Goal: Transaction & Acquisition: Book appointment/travel/reservation

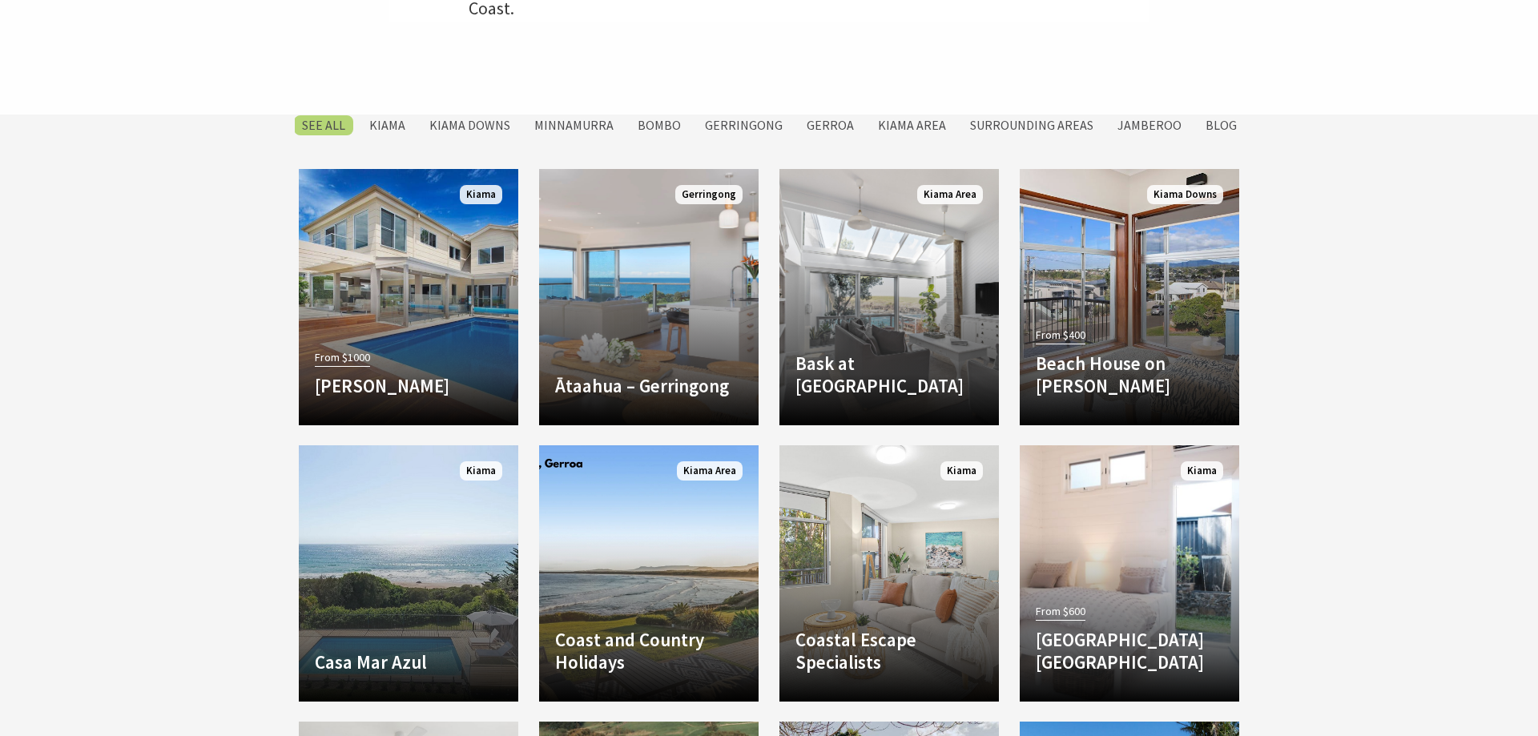
scroll to position [735, 0]
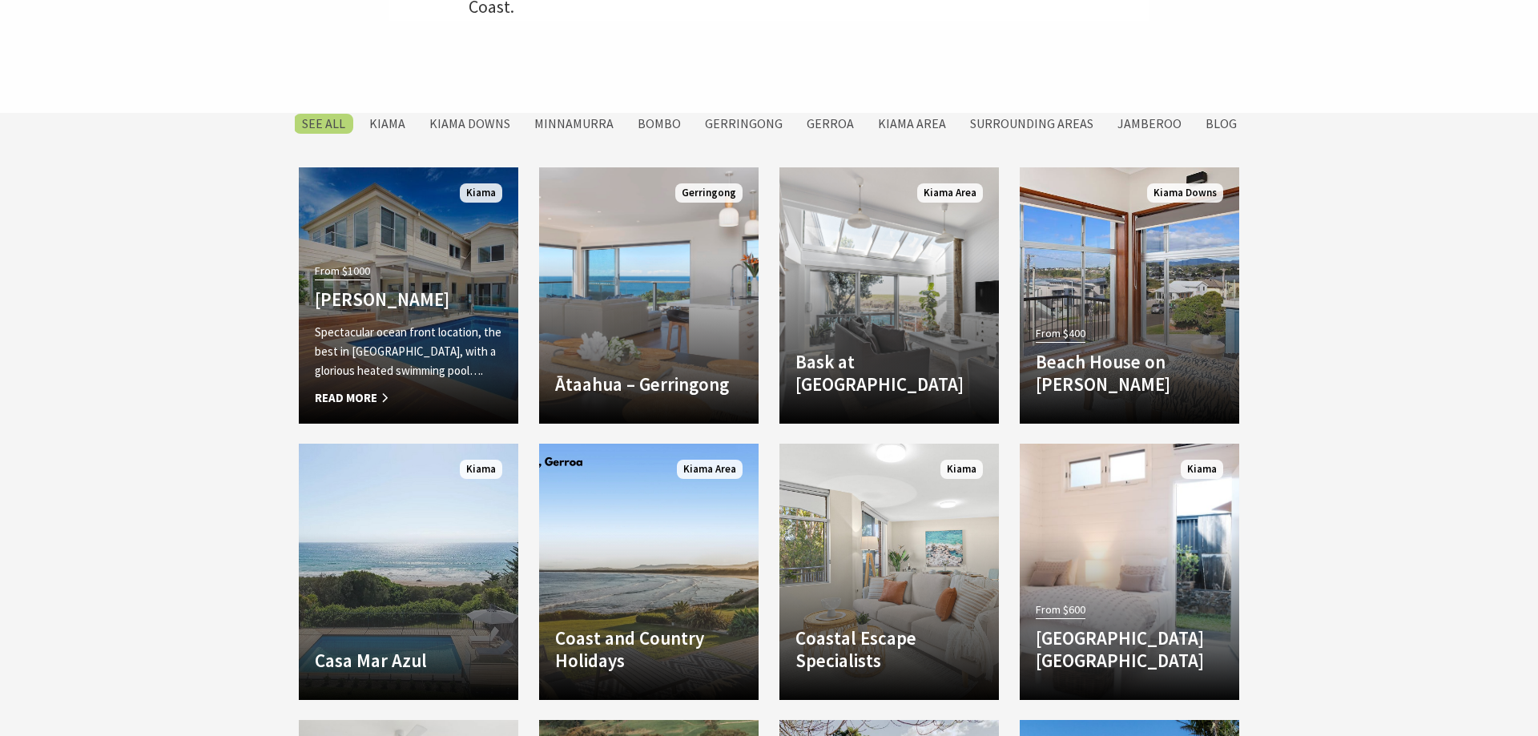
click at [355, 271] on span "From $1000" at bounding box center [342, 271] width 55 height 18
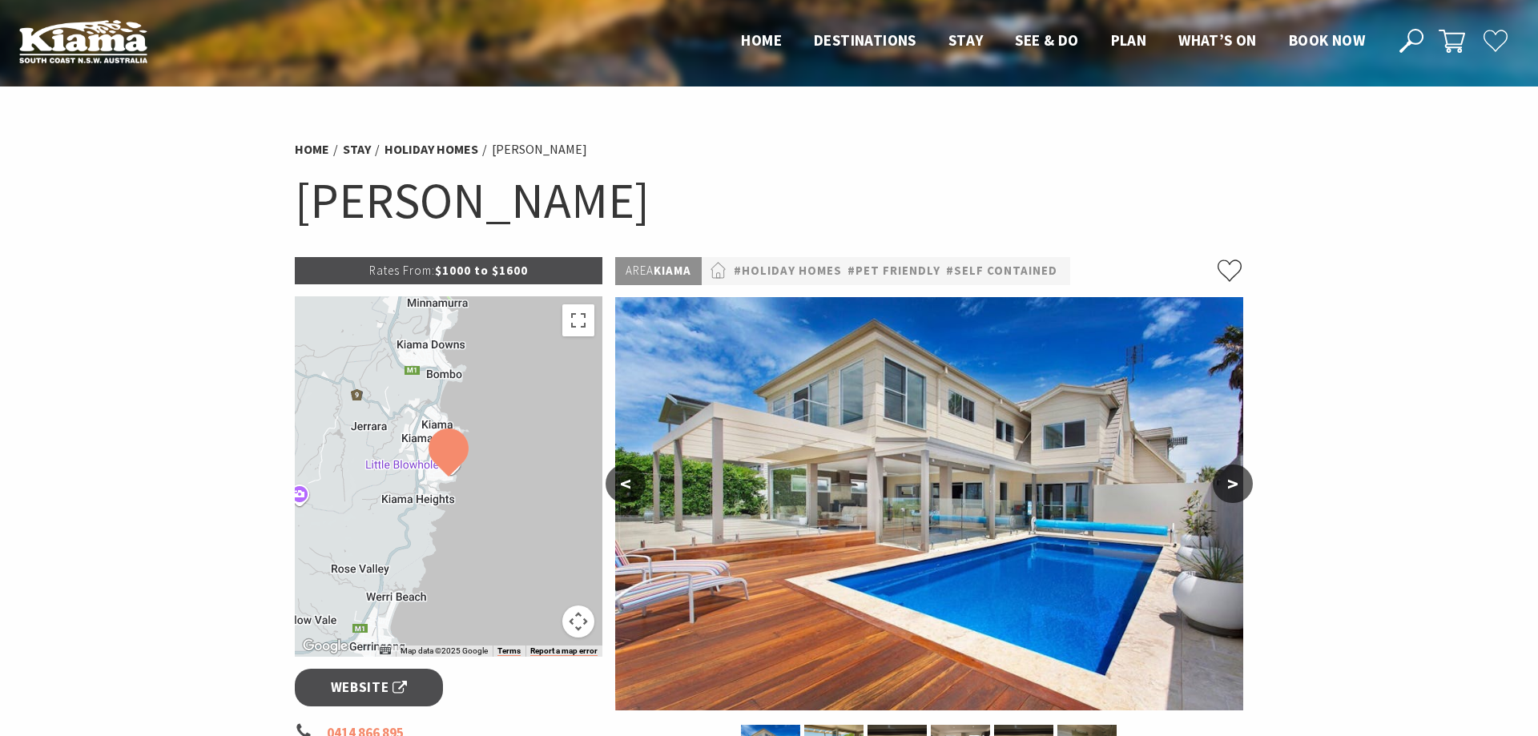
click at [1234, 478] on button ">" at bounding box center [1233, 484] width 40 height 38
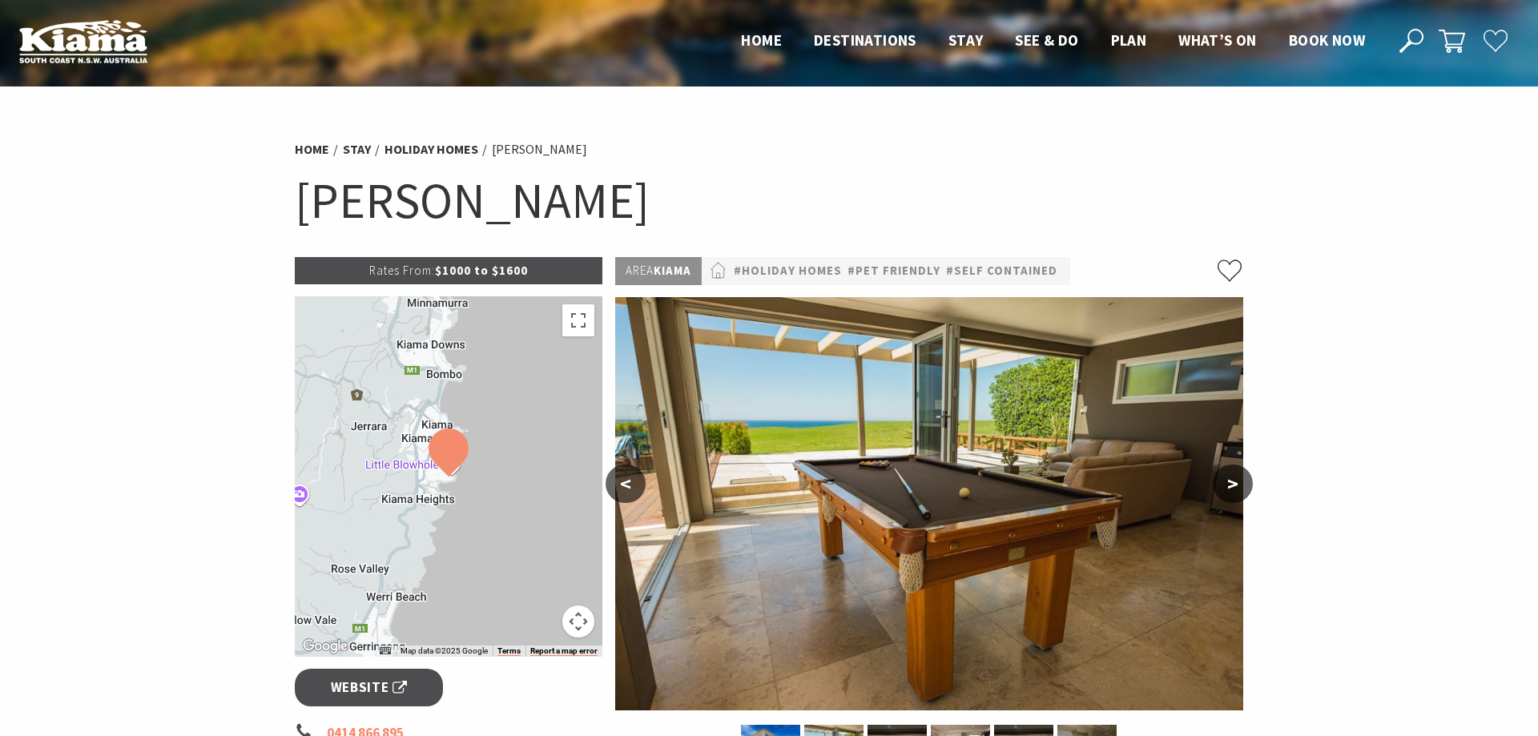
click at [1234, 478] on button ">" at bounding box center [1233, 484] width 40 height 38
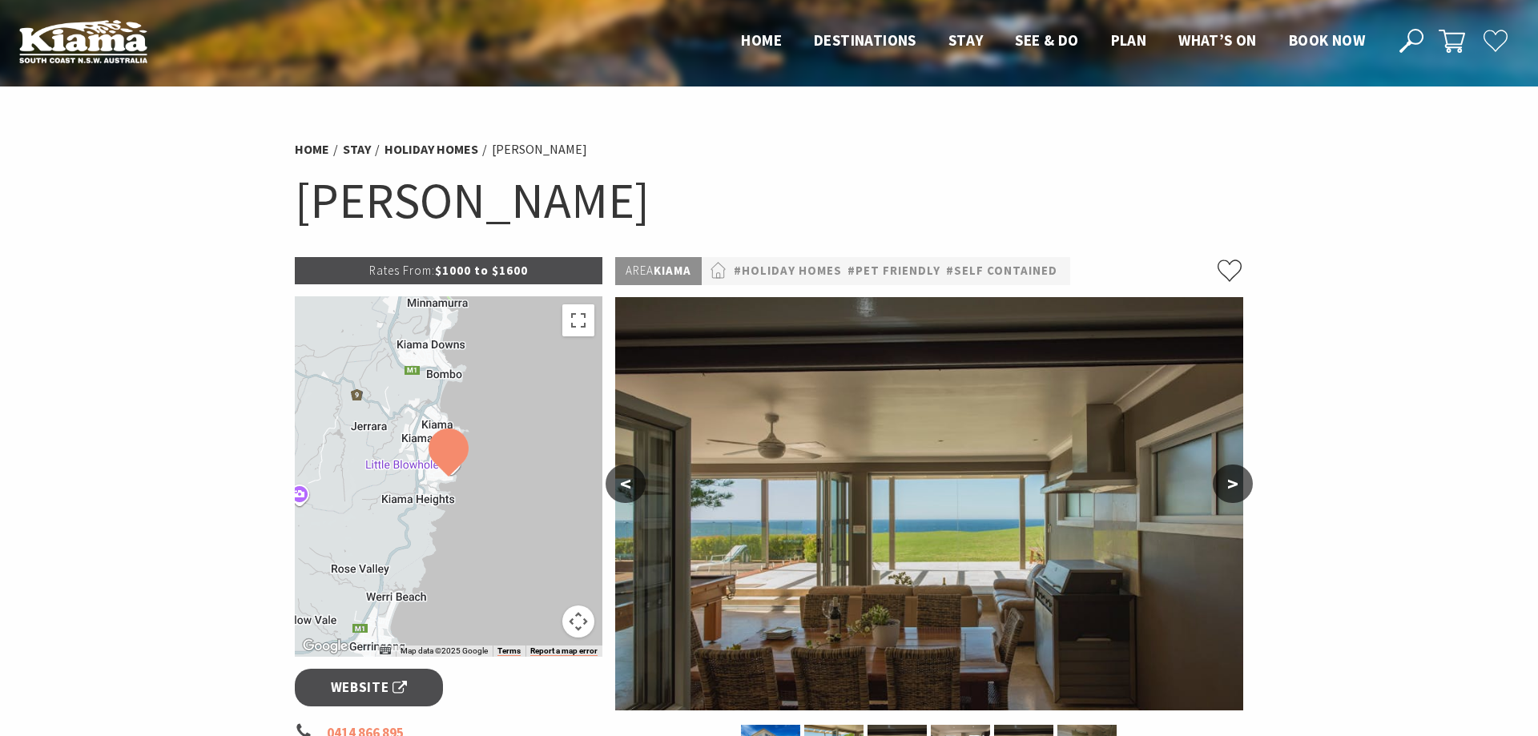
click at [1234, 478] on button ">" at bounding box center [1233, 484] width 40 height 38
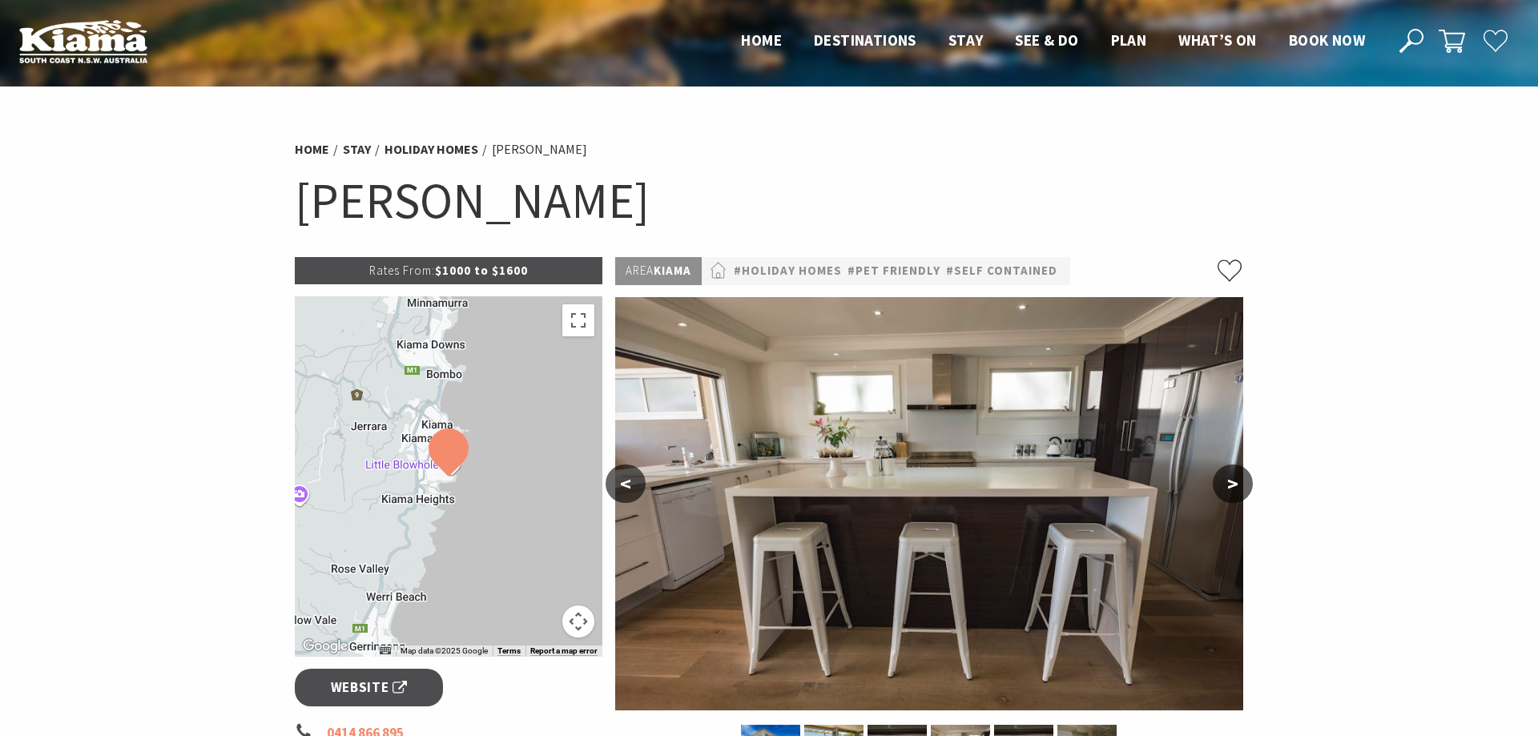
click at [1234, 478] on button ">" at bounding box center [1233, 484] width 40 height 38
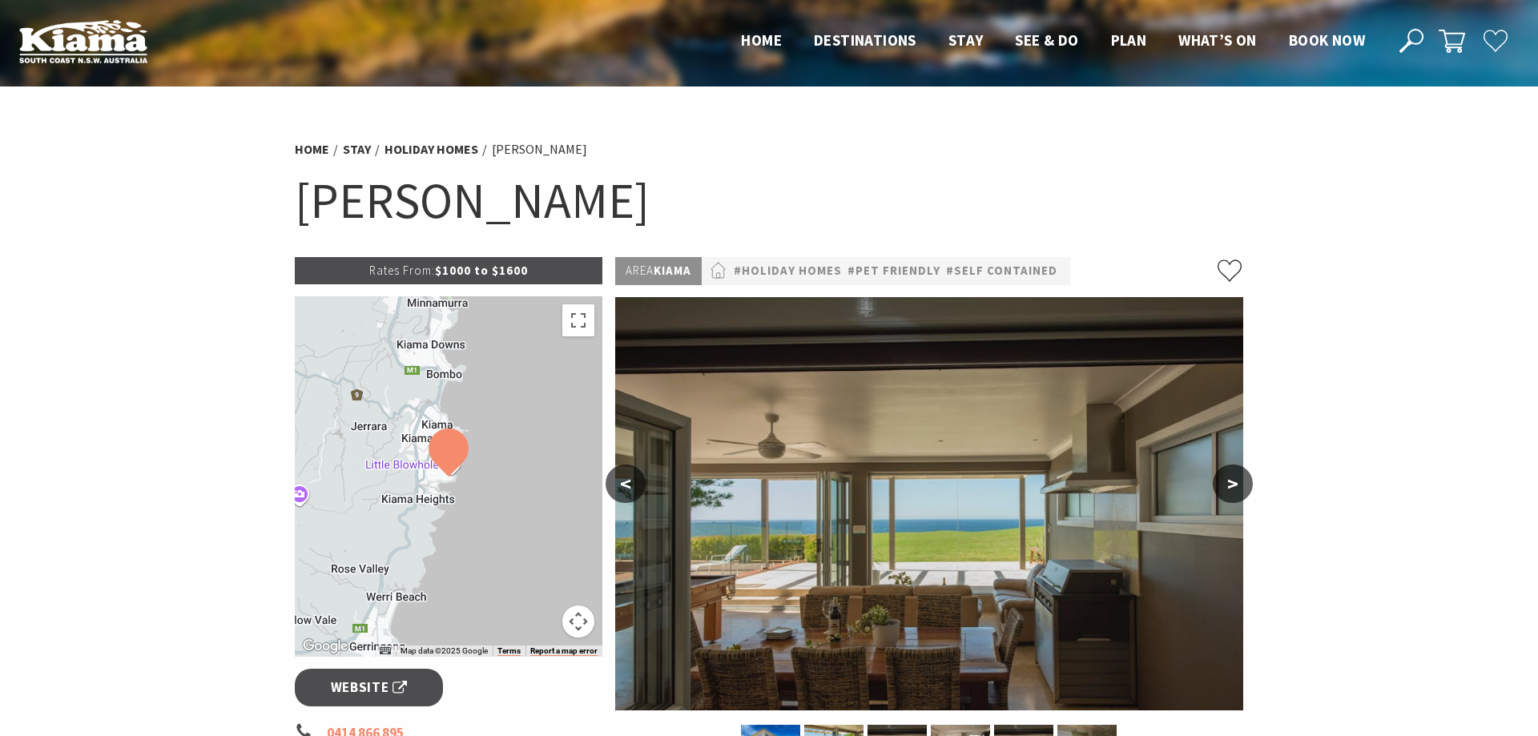
click at [1235, 478] on button ">" at bounding box center [1233, 484] width 40 height 38
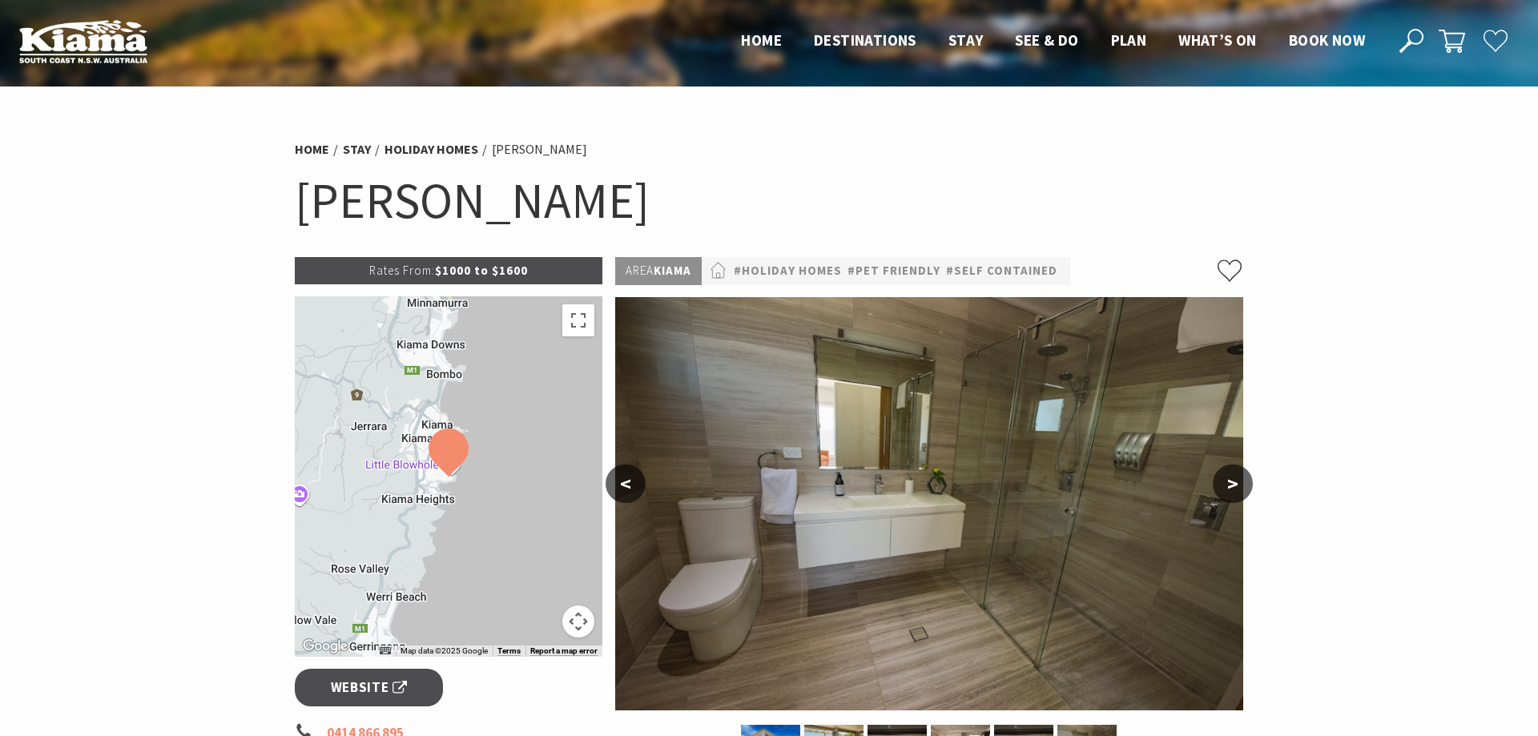
click at [1235, 478] on button ">" at bounding box center [1233, 484] width 40 height 38
click at [1238, 481] on button ">" at bounding box center [1233, 484] width 40 height 38
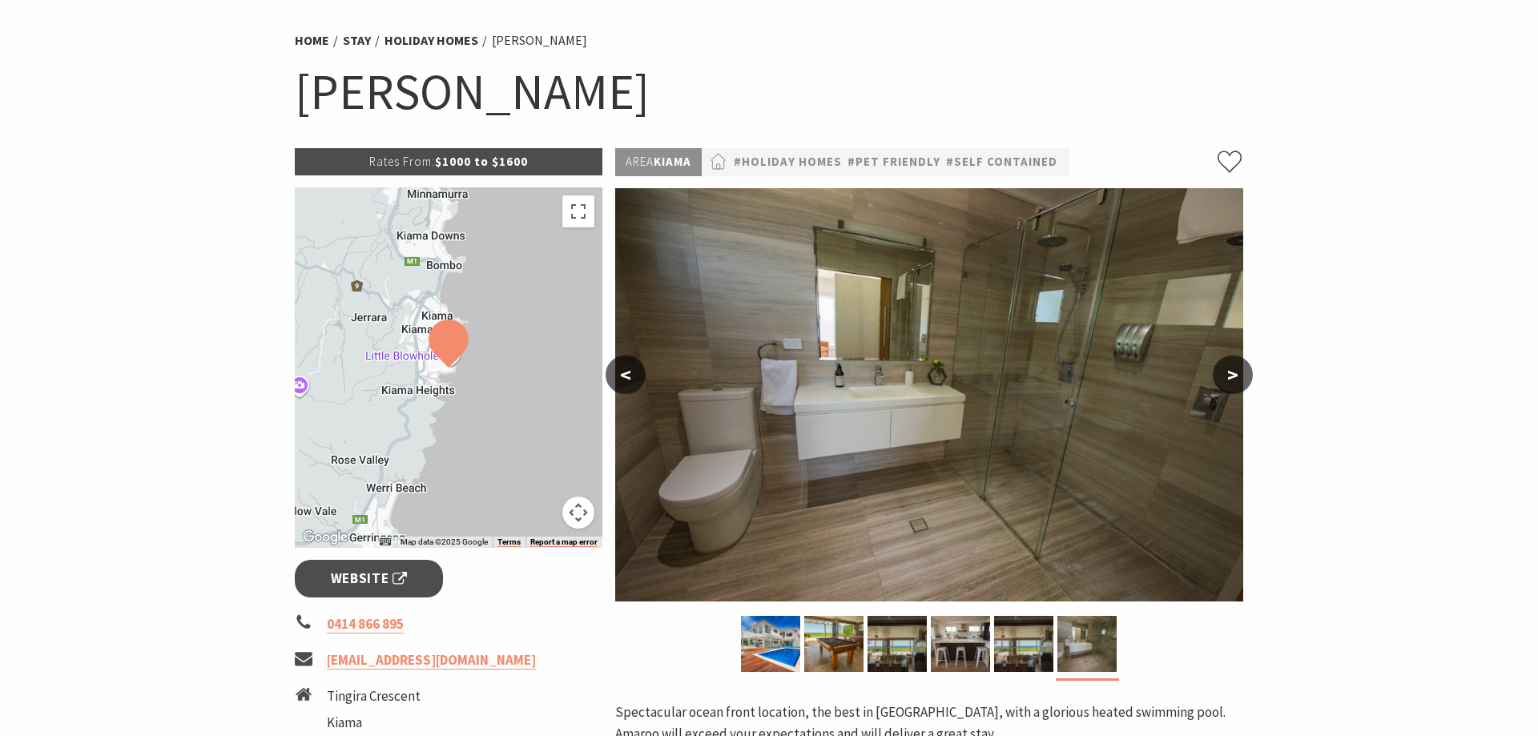
scroll to position [82, 0]
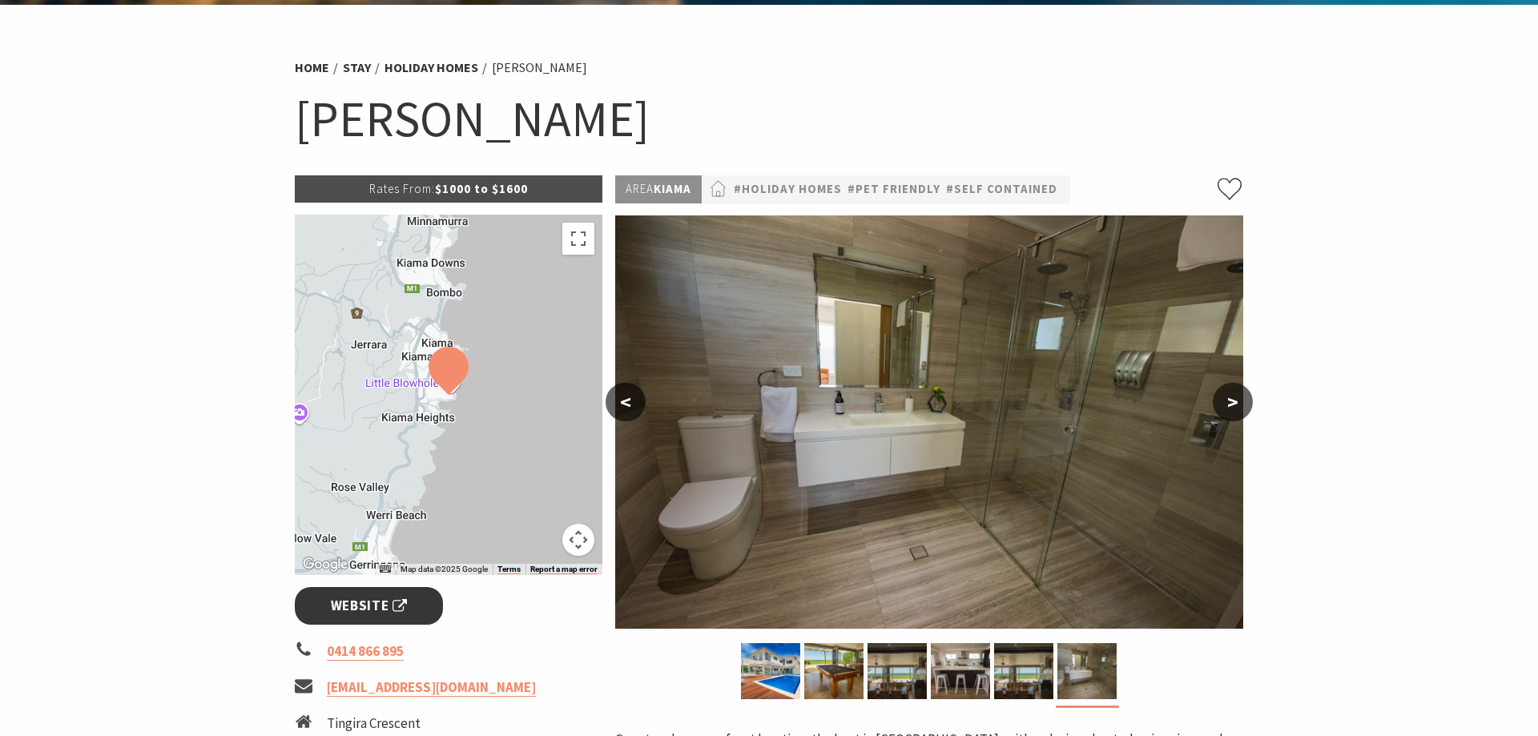
click at [353, 596] on span "Website" at bounding box center [369, 606] width 77 height 22
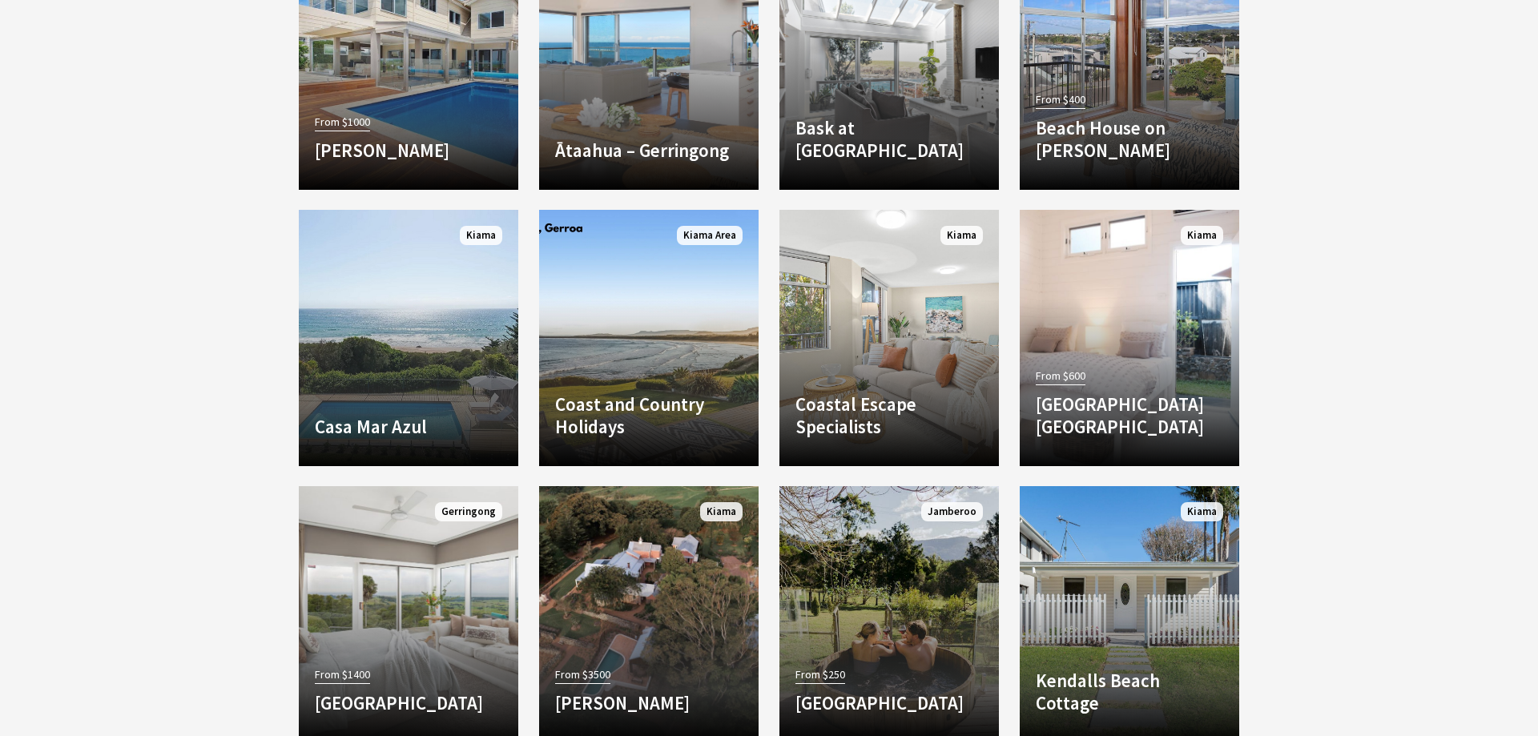
scroll to position [981, 0]
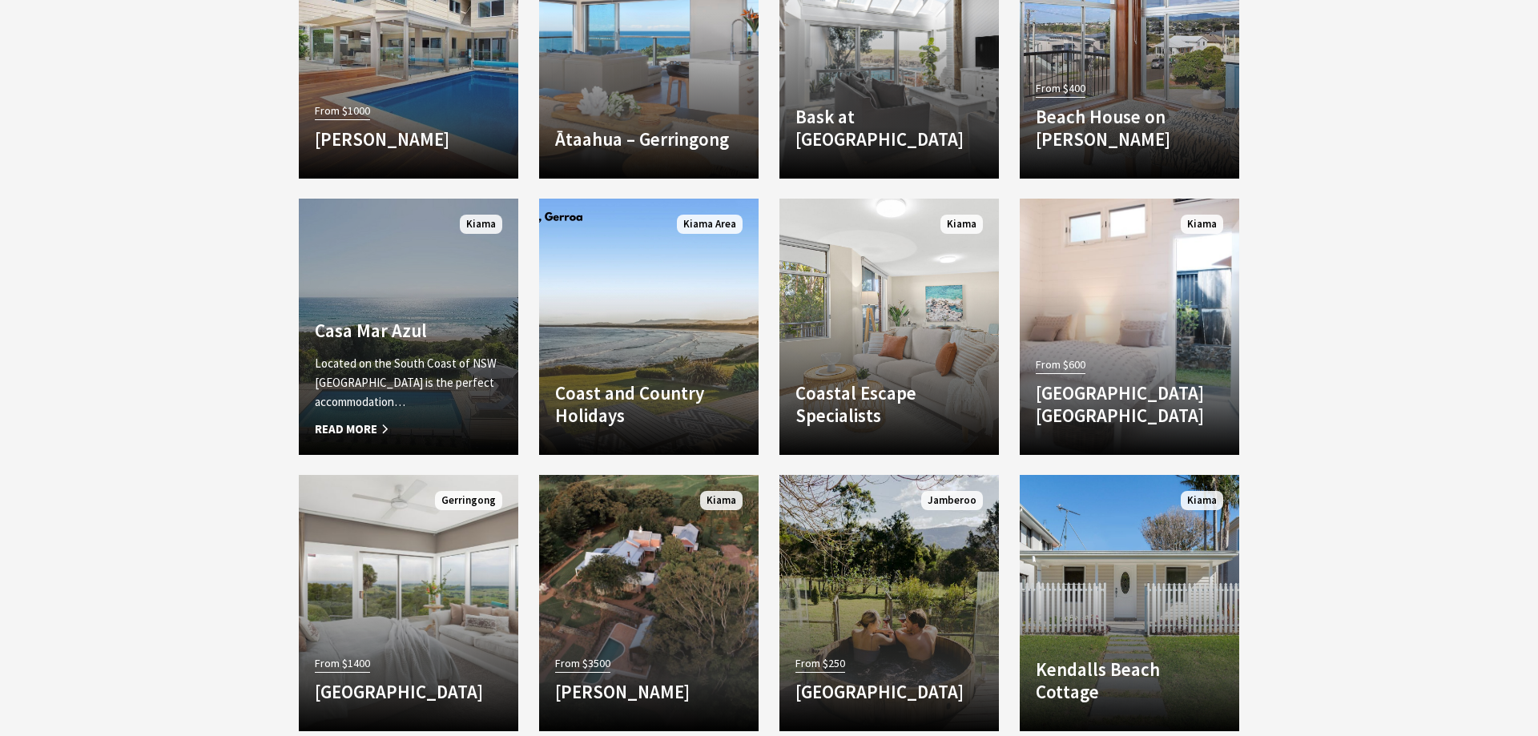
click at [380, 402] on p "Located on the South Coast of NSW [GEOGRAPHIC_DATA] is the perfect accommodatio…" at bounding box center [408, 383] width 187 height 58
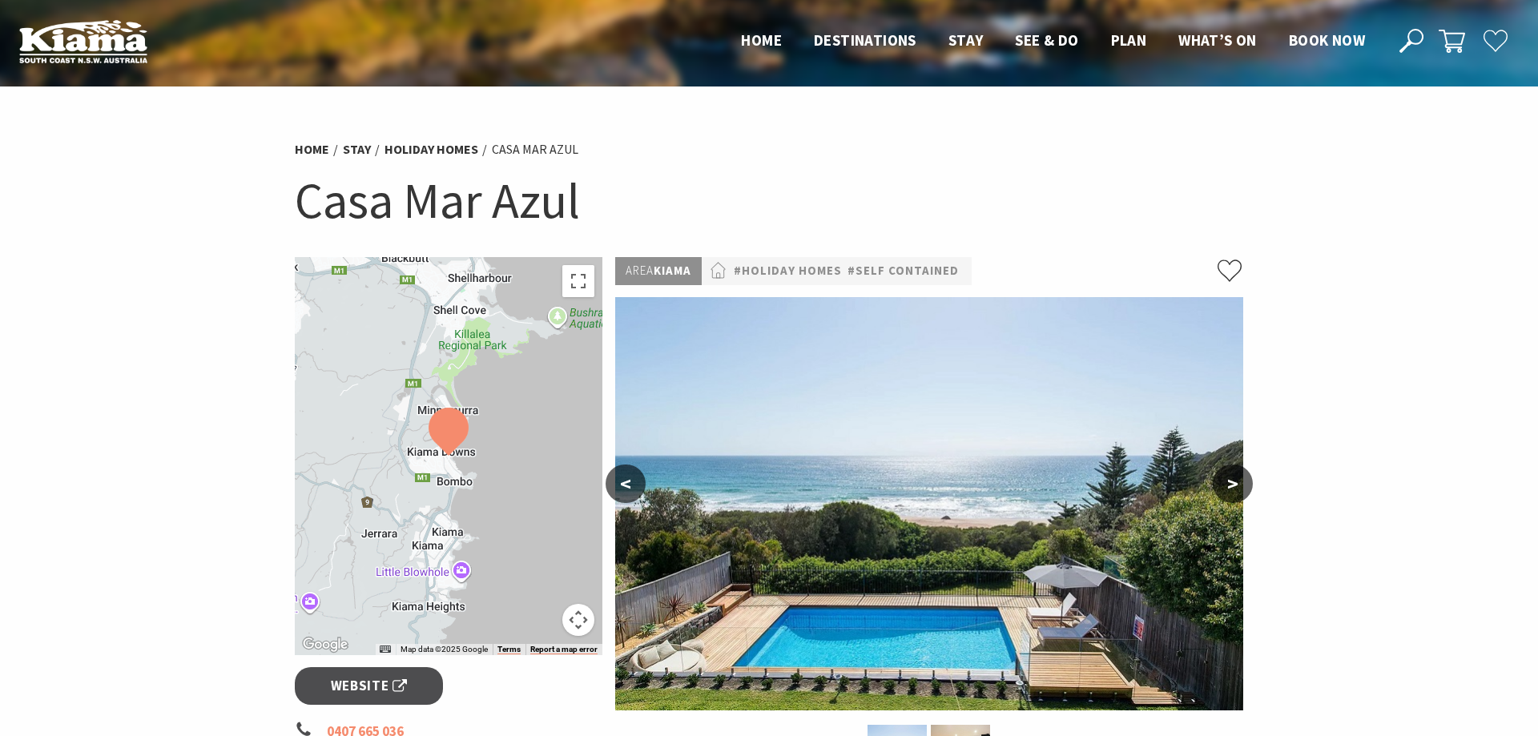
click at [1236, 489] on button ">" at bounding box center [1233, 484] width 40 height 38
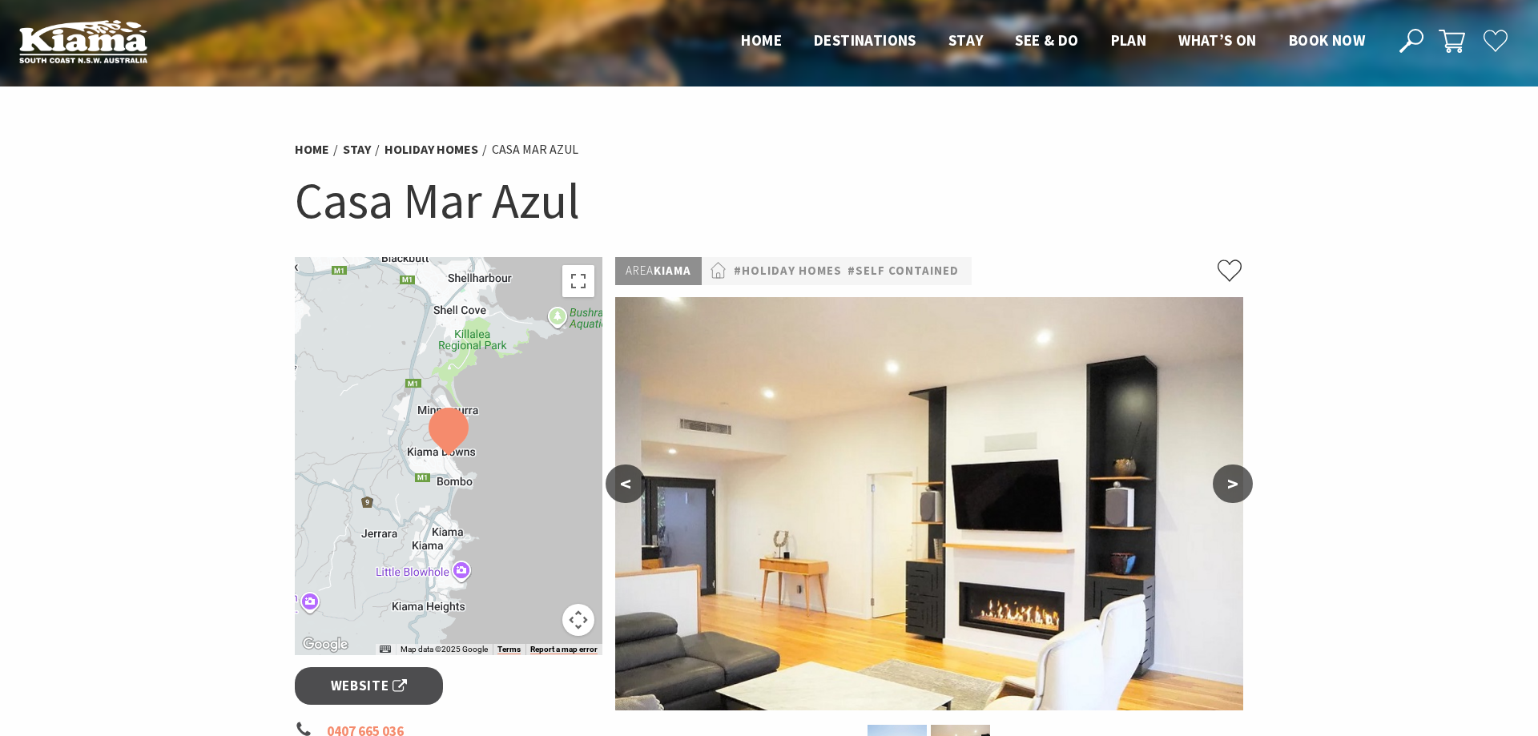
click at [1237, 489] on button ">" at bounding box center [1233, 484] width 40 height 38
click at [1238, 489] on button ">" at bounding box center [1233, 484] width 40 height 38
click at [1225, 486] on button ">" at bounding box center [1233, 484] width 40 height 38
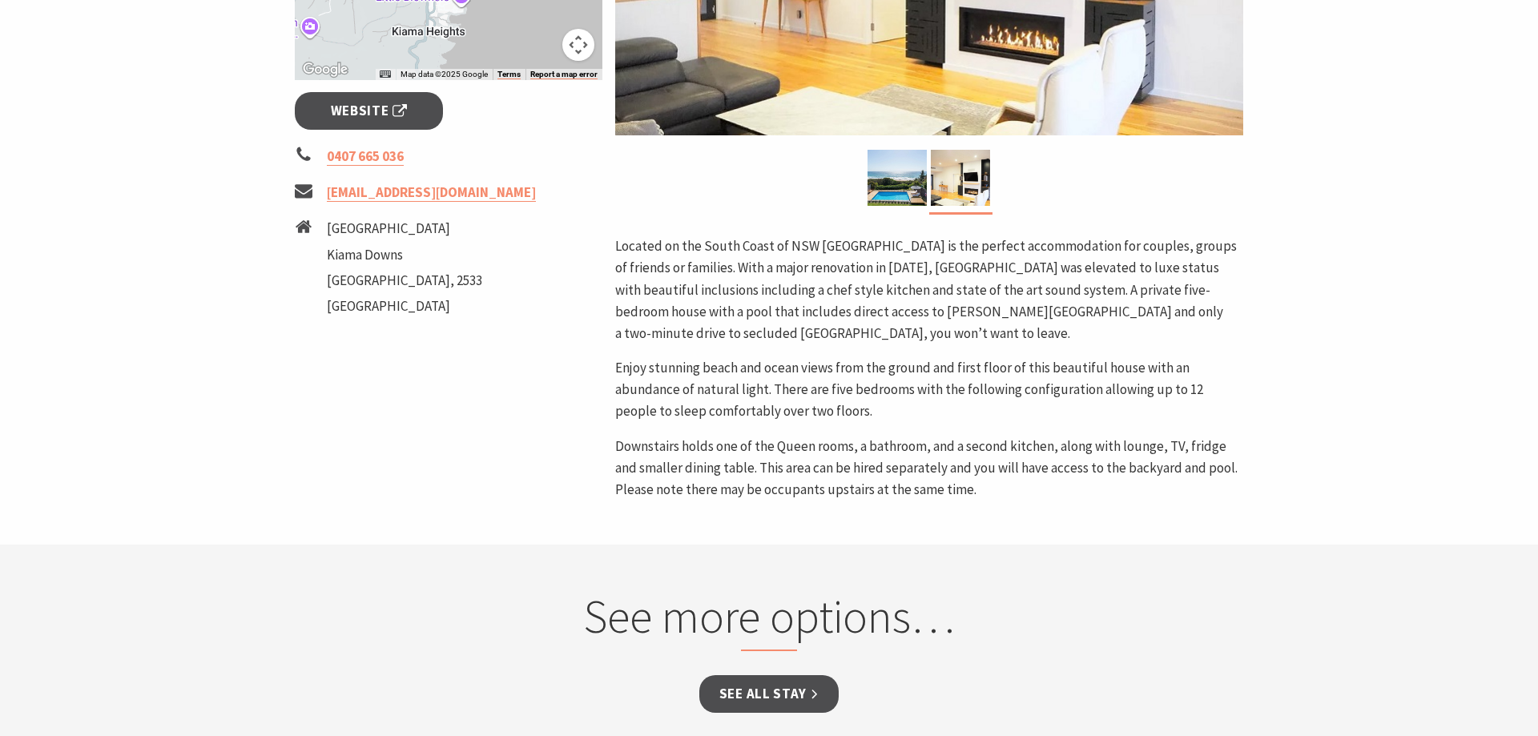
scroll to position [572, 0]
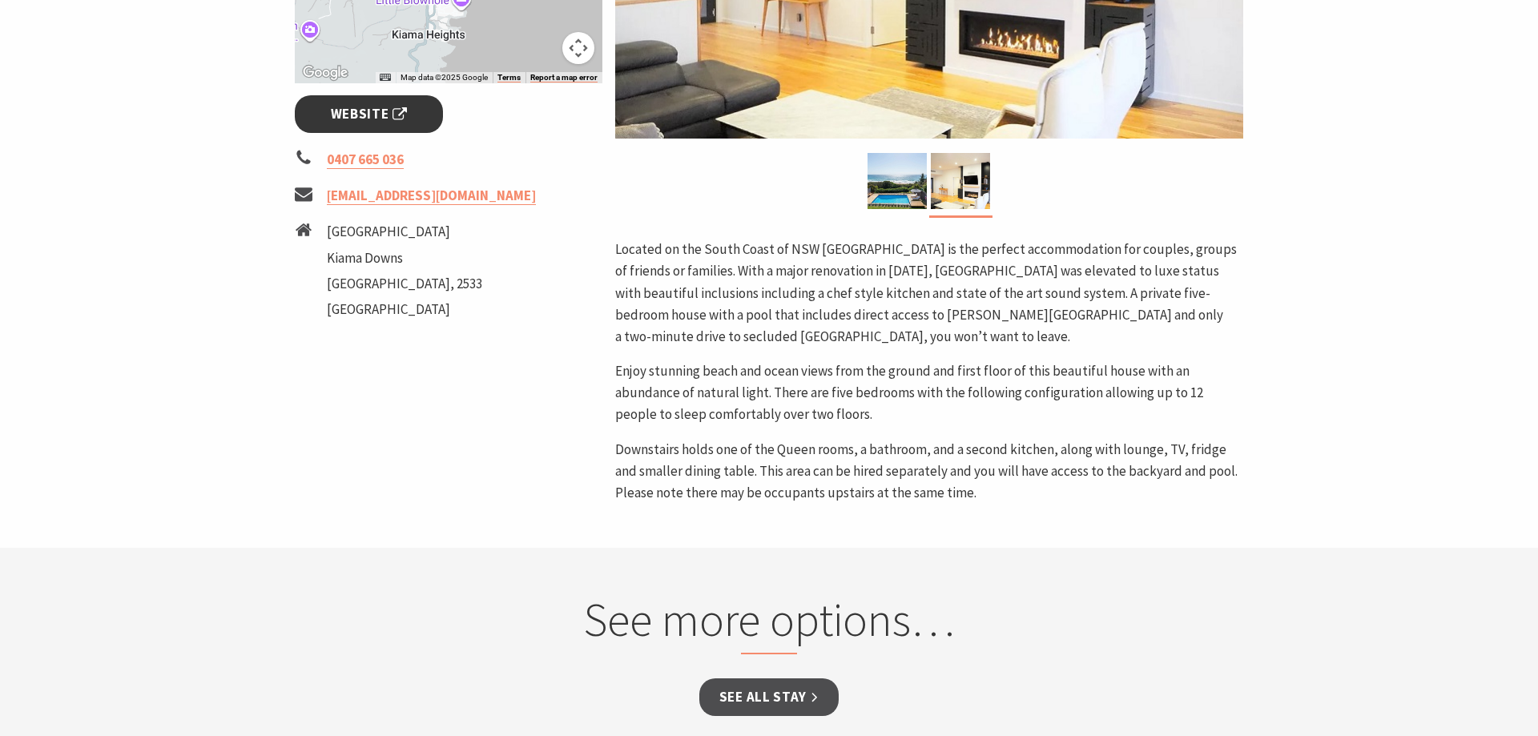
click at [366, 118] on span "Website" at bounding box center [369, 114] width 77 height 22
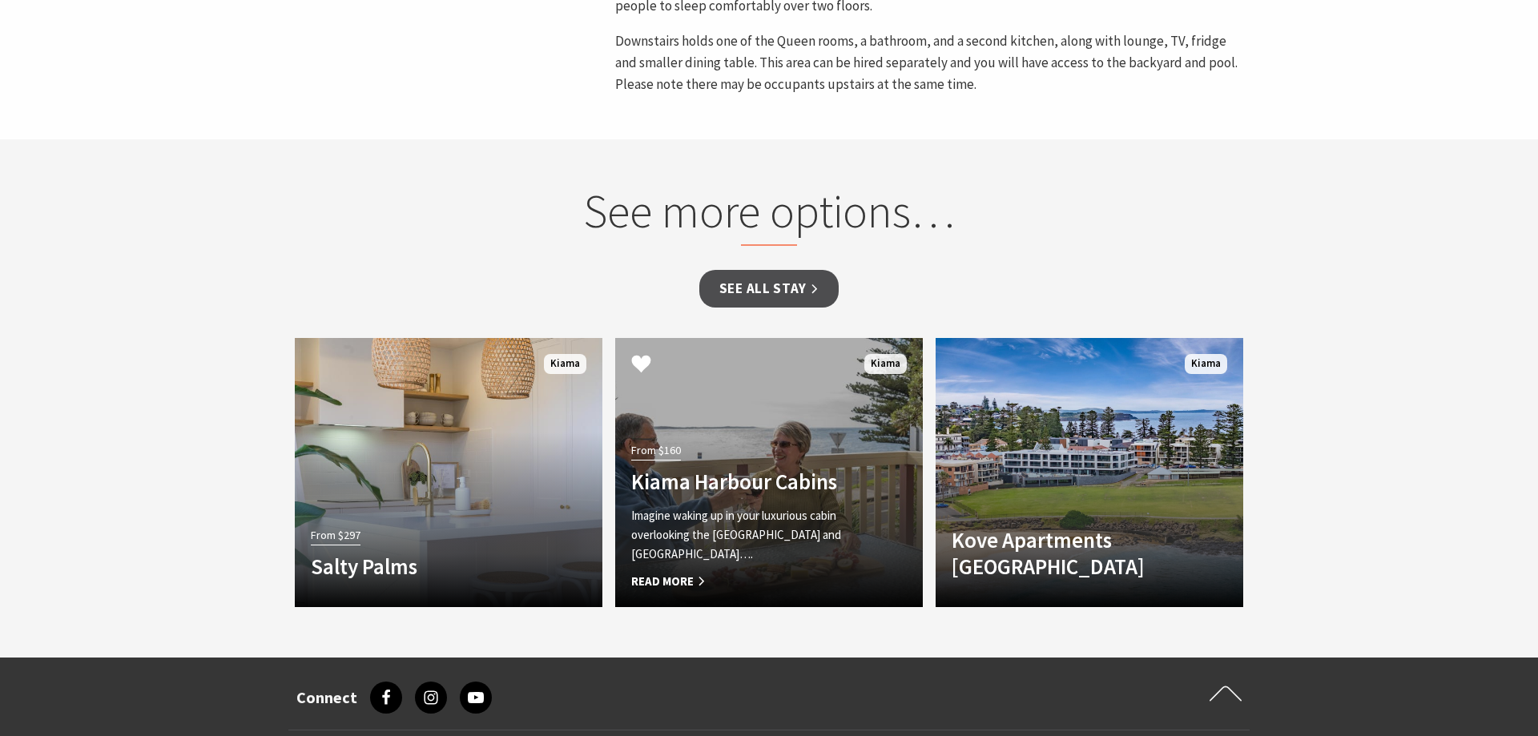
click at [721, 499] on div "From $160 Kiama Harbour Cabins Imagine waking up in your luxurious cabin overlo…" at bounding box center [745, 515] width 261 height 152
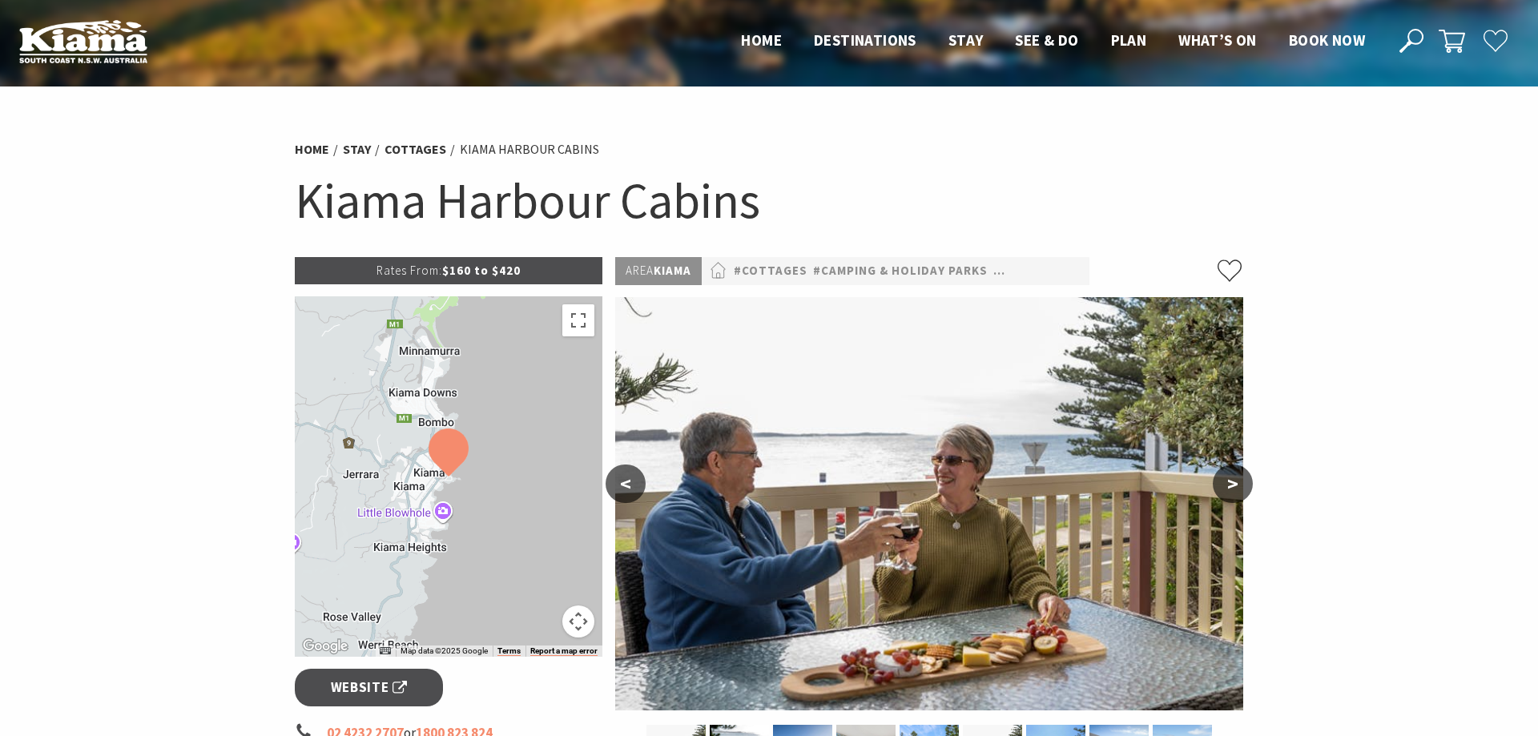
click at [1218, 486] on button ">" at bounding box center [1233, 484] width 40 height 38
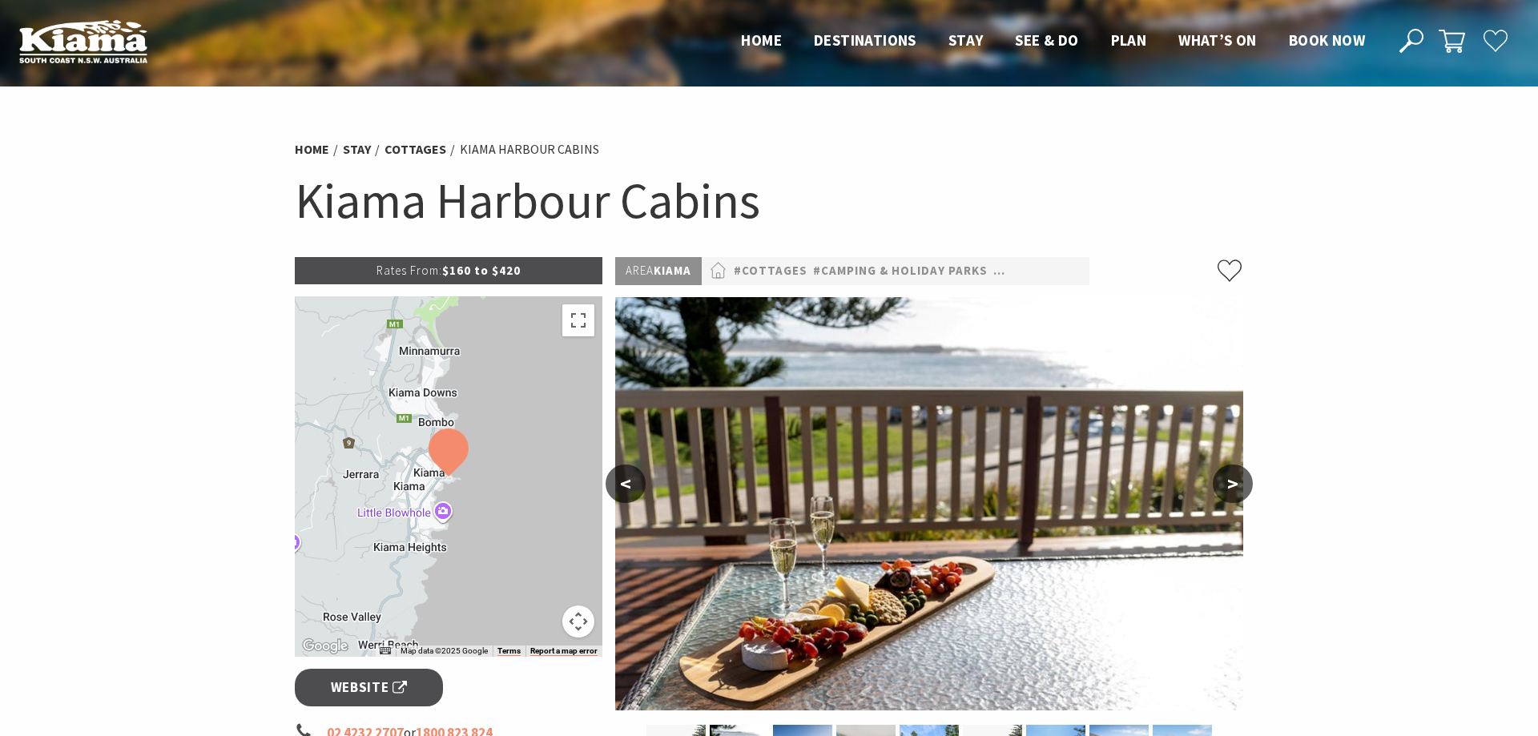
click at [1218, 486] on button ">" at bounding box center [1233, 484] width 40 height 38
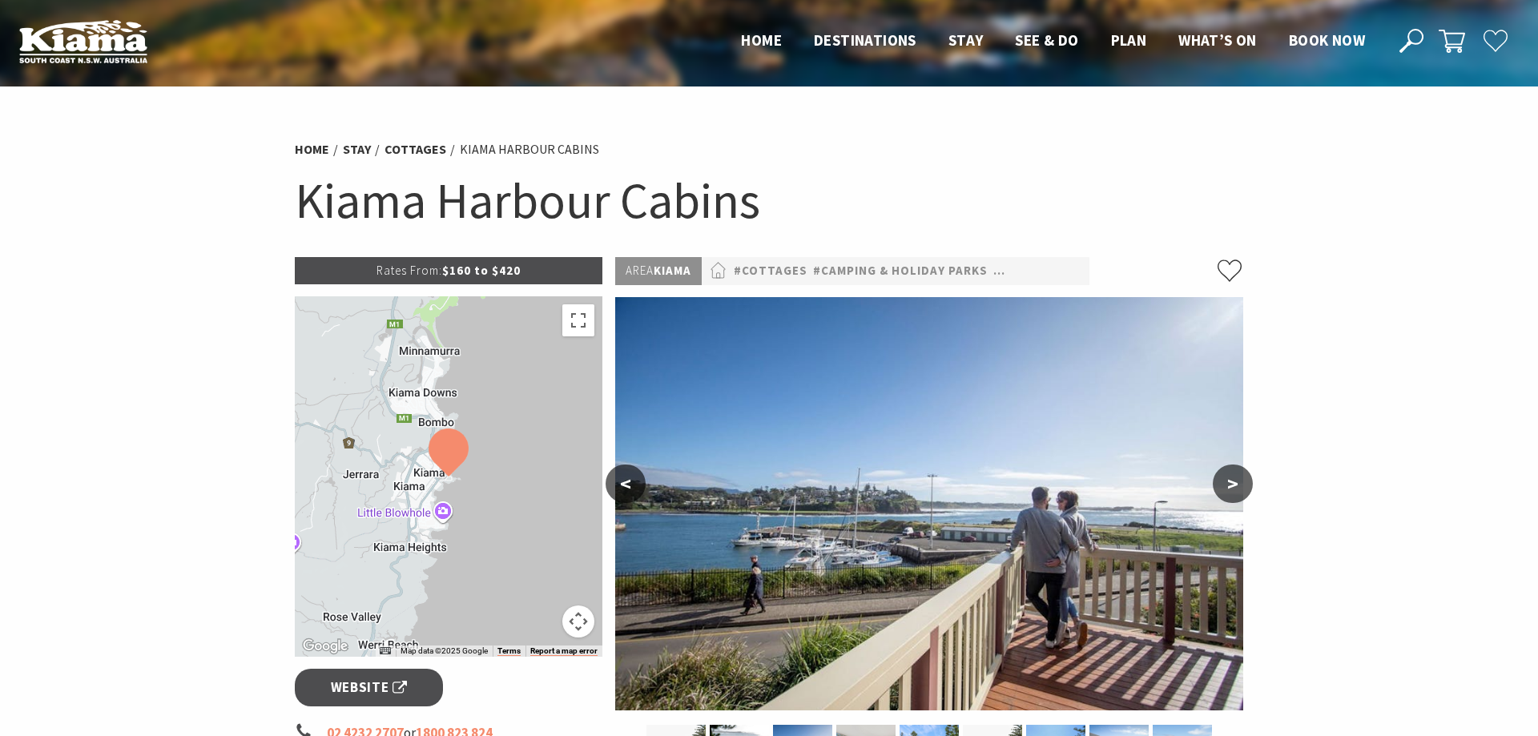
click at [1218, 486] on button ">" at bounding box center [1233, 484] width 40 height 38
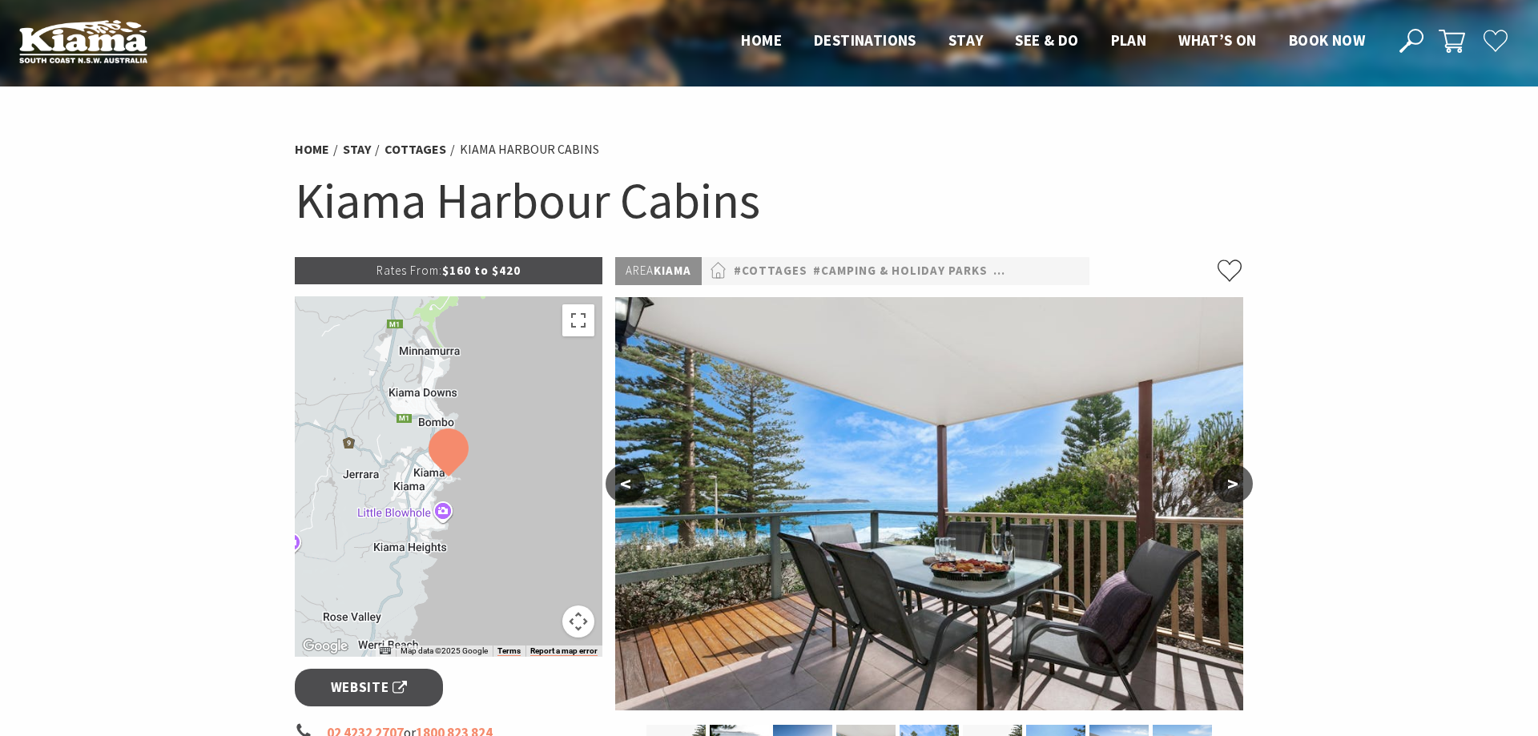
click at [1218, 486] on button ">" at bounding box center [1233, 484] width 40 height 38
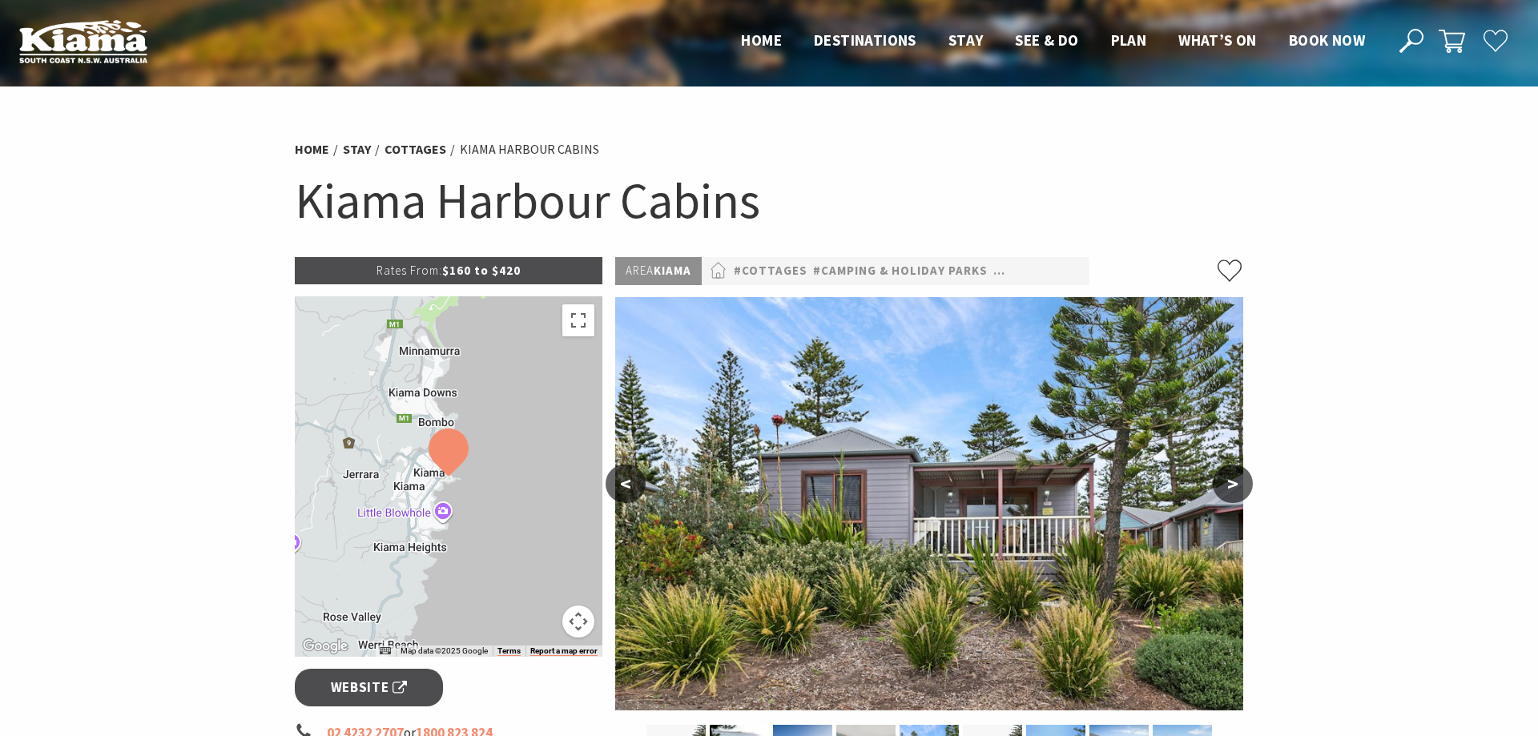
click at [1218, 486] on button ">" at bounding box center [1233, 484] width 40 height 38
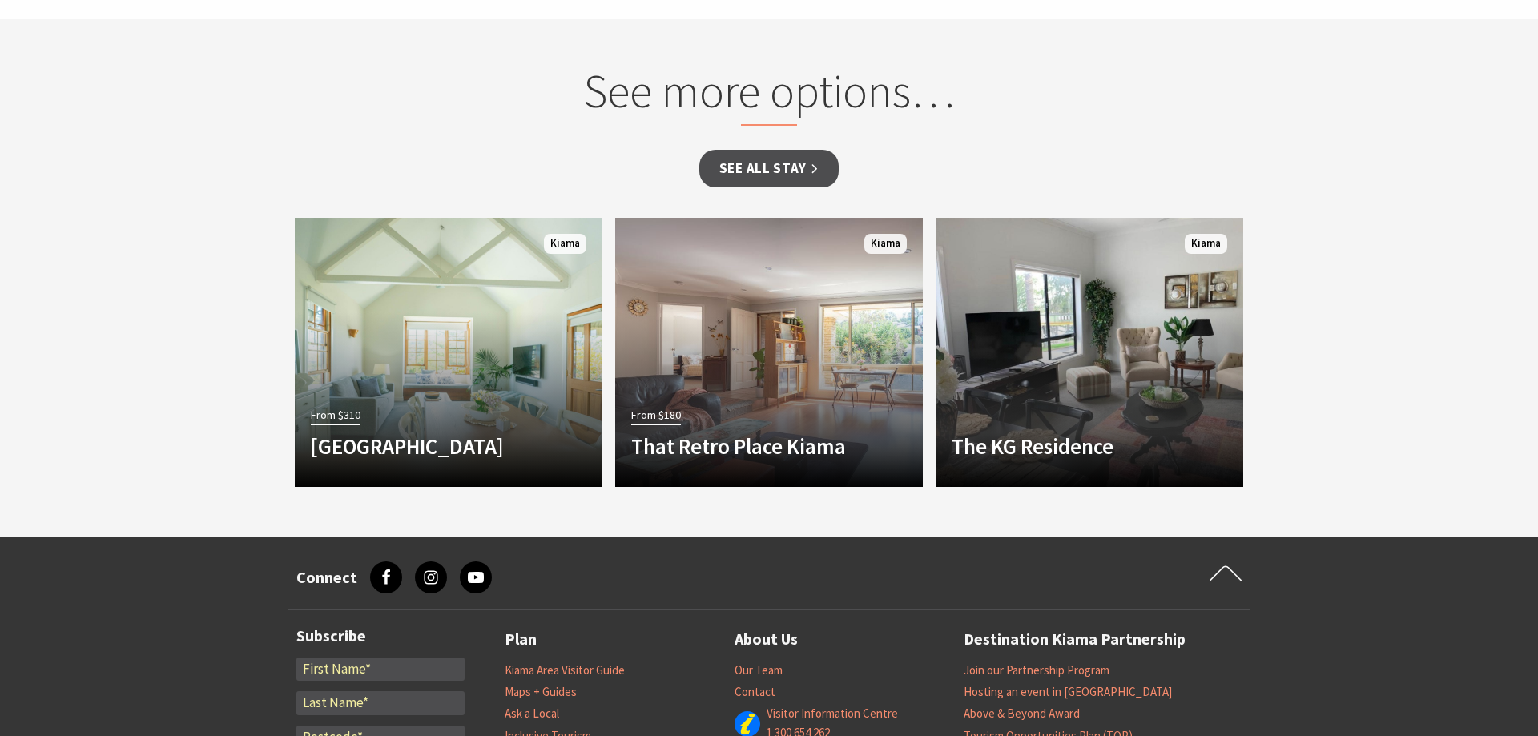
scroll to position [1634, 0]
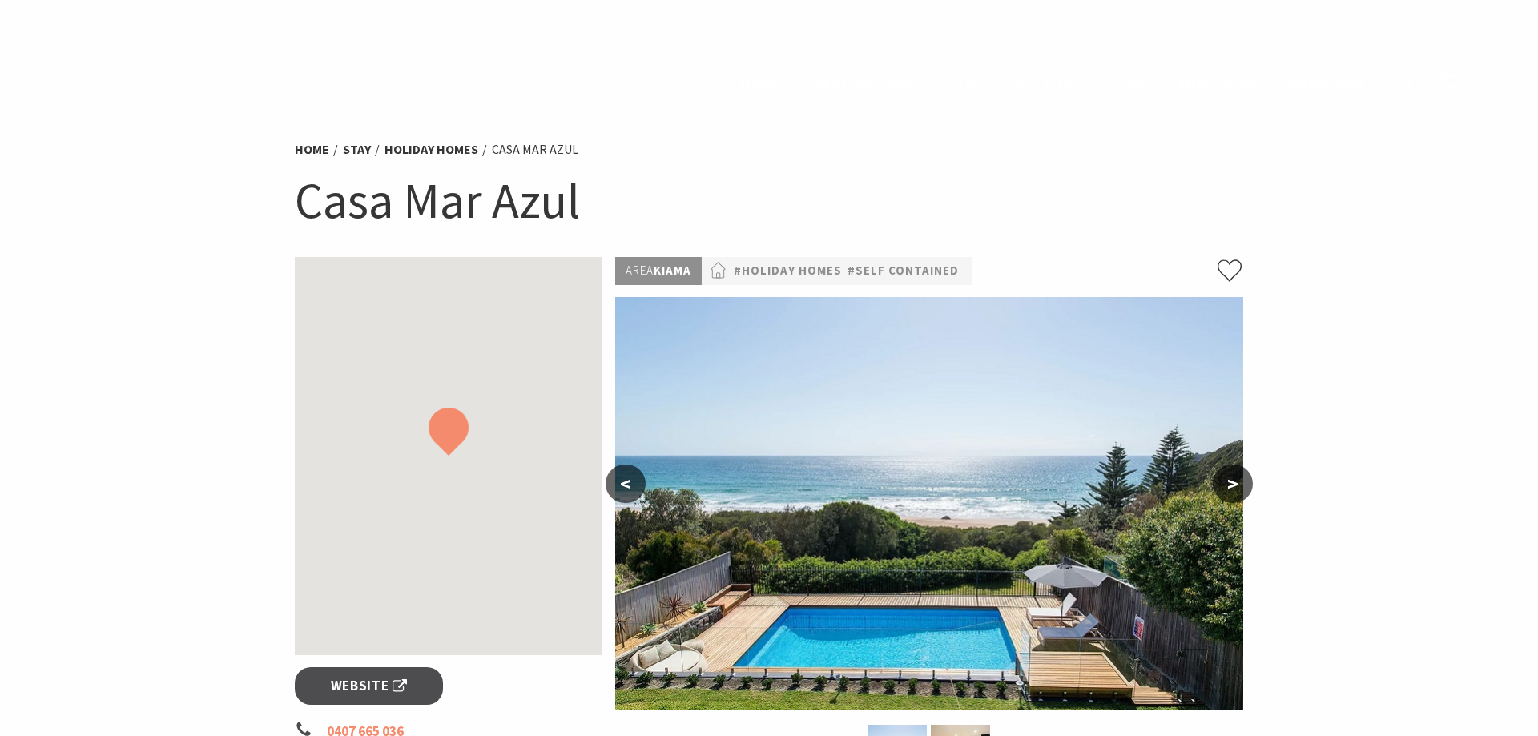
scroll to position [981, 0]
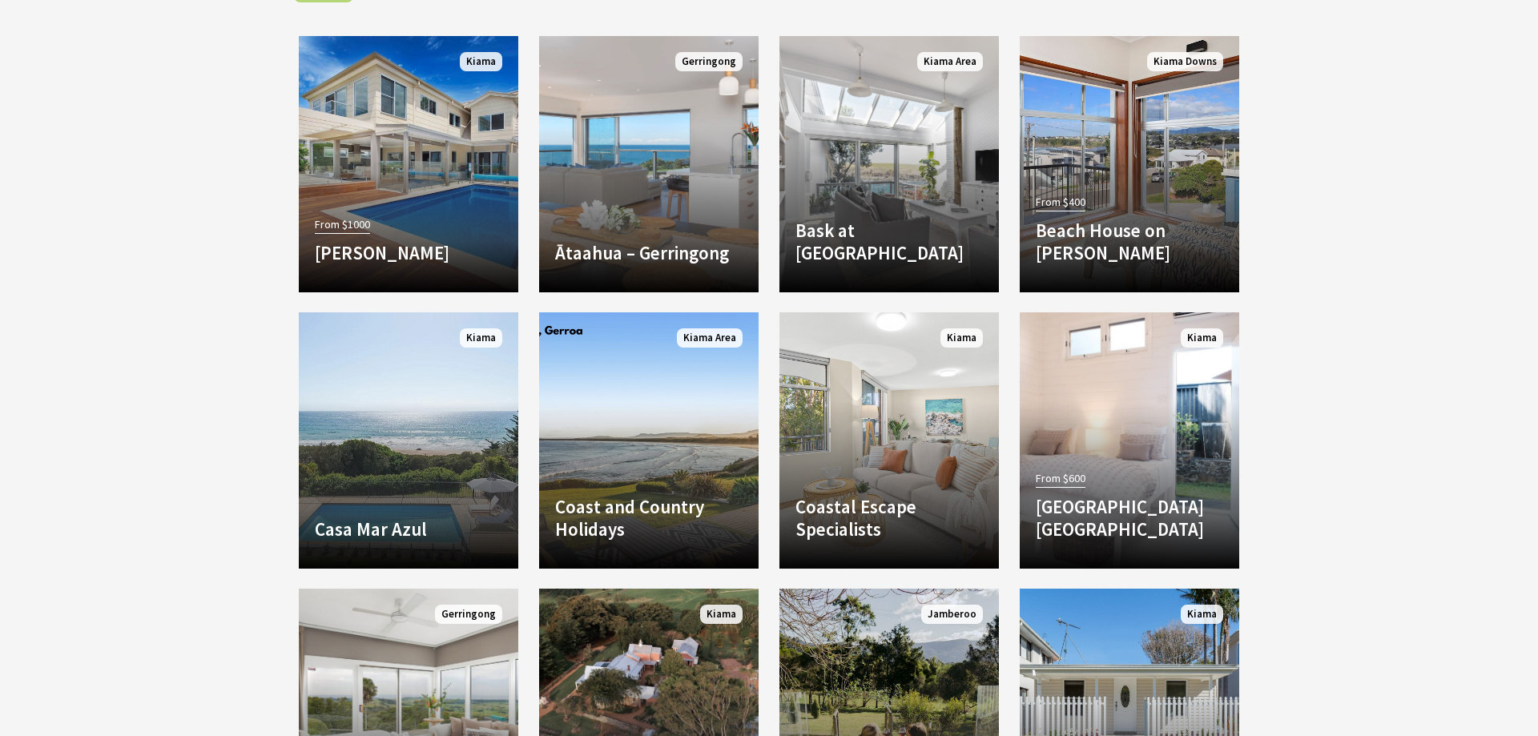
scroll to position [735, 0]
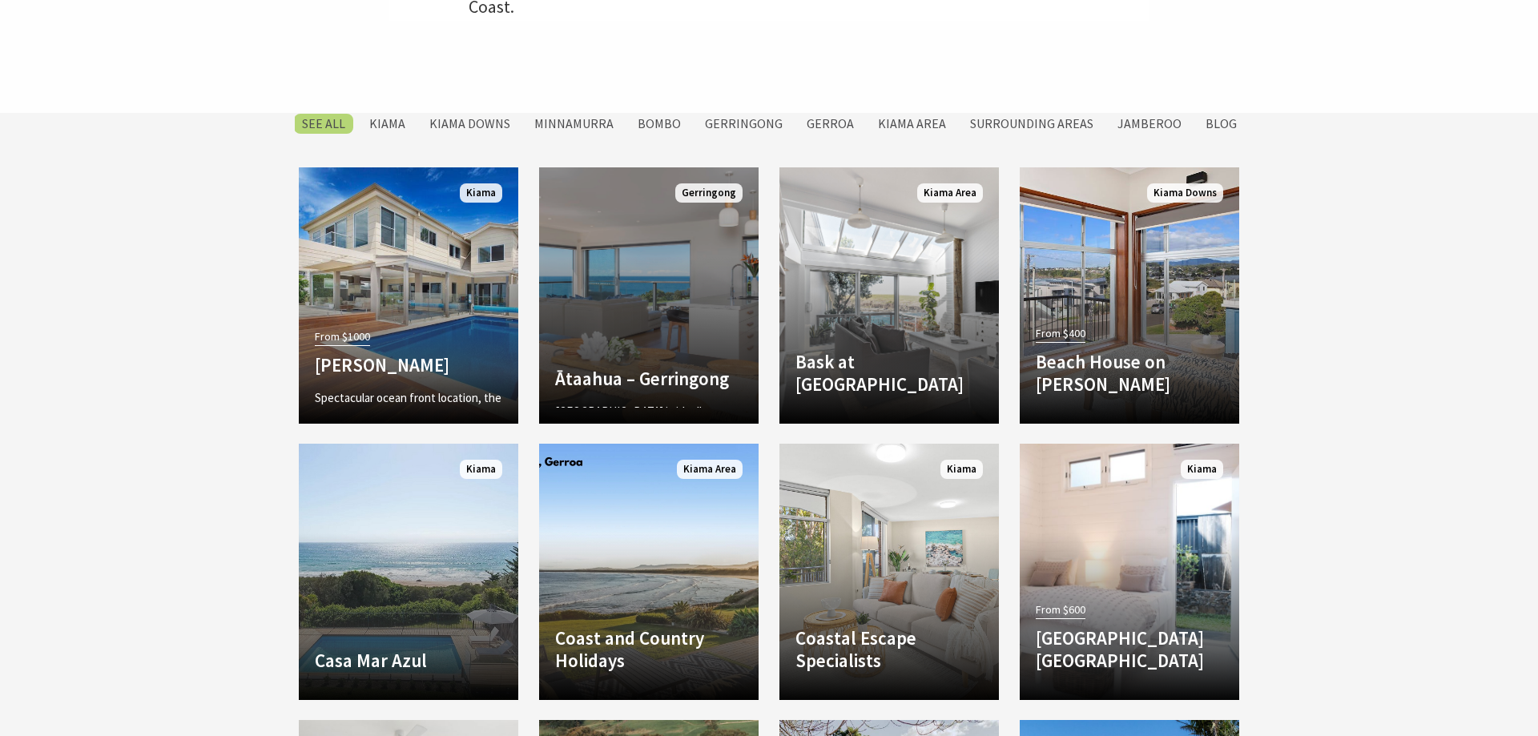
click at [678, 324] on link "Another Image Used Ātaahua – Gerringong ĀTAAHUA is ideally situated on the Gerr…" at bounding box center [649, 295] width 220 height 256
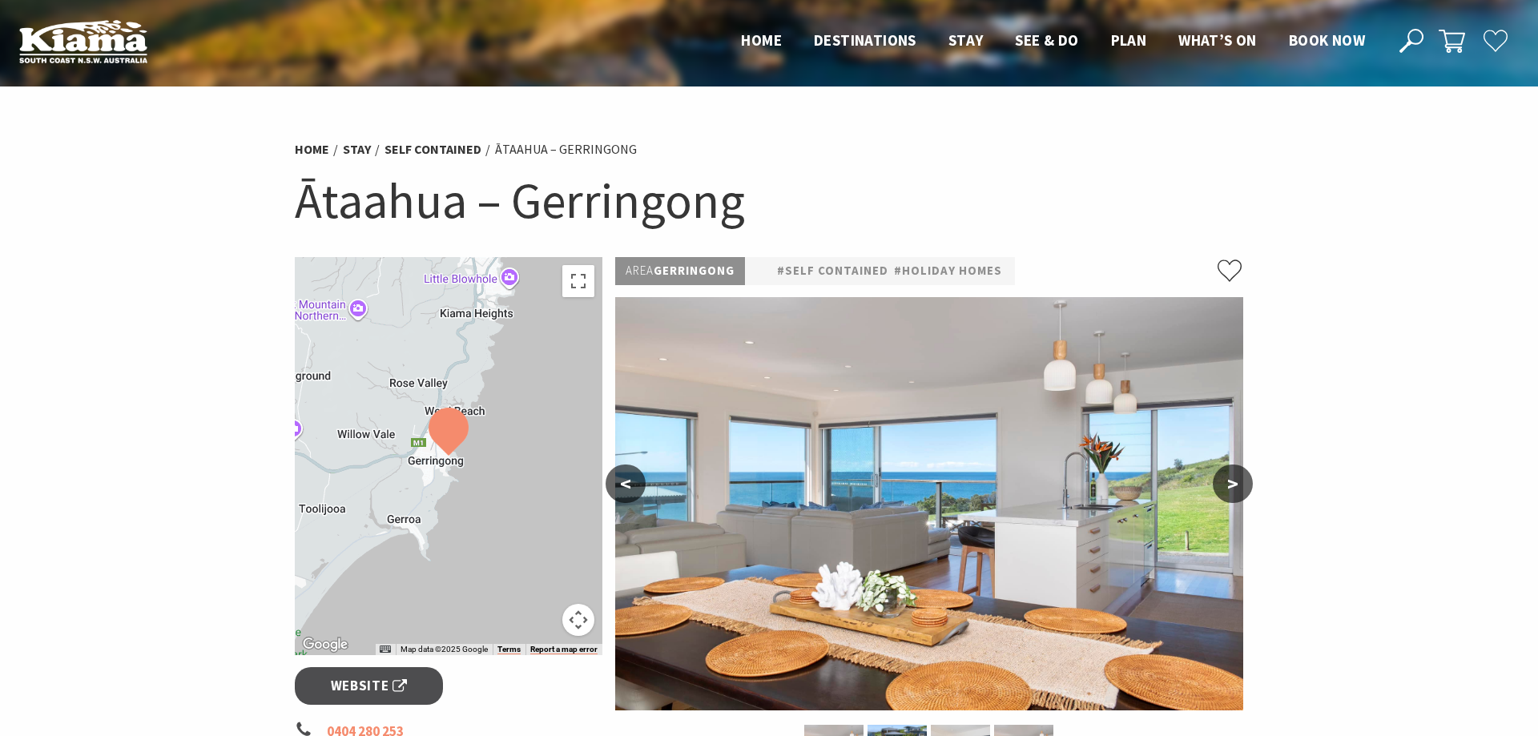
click at [1232, 491] on button ">" at bounding box center [1233, 484] width 40 height 38
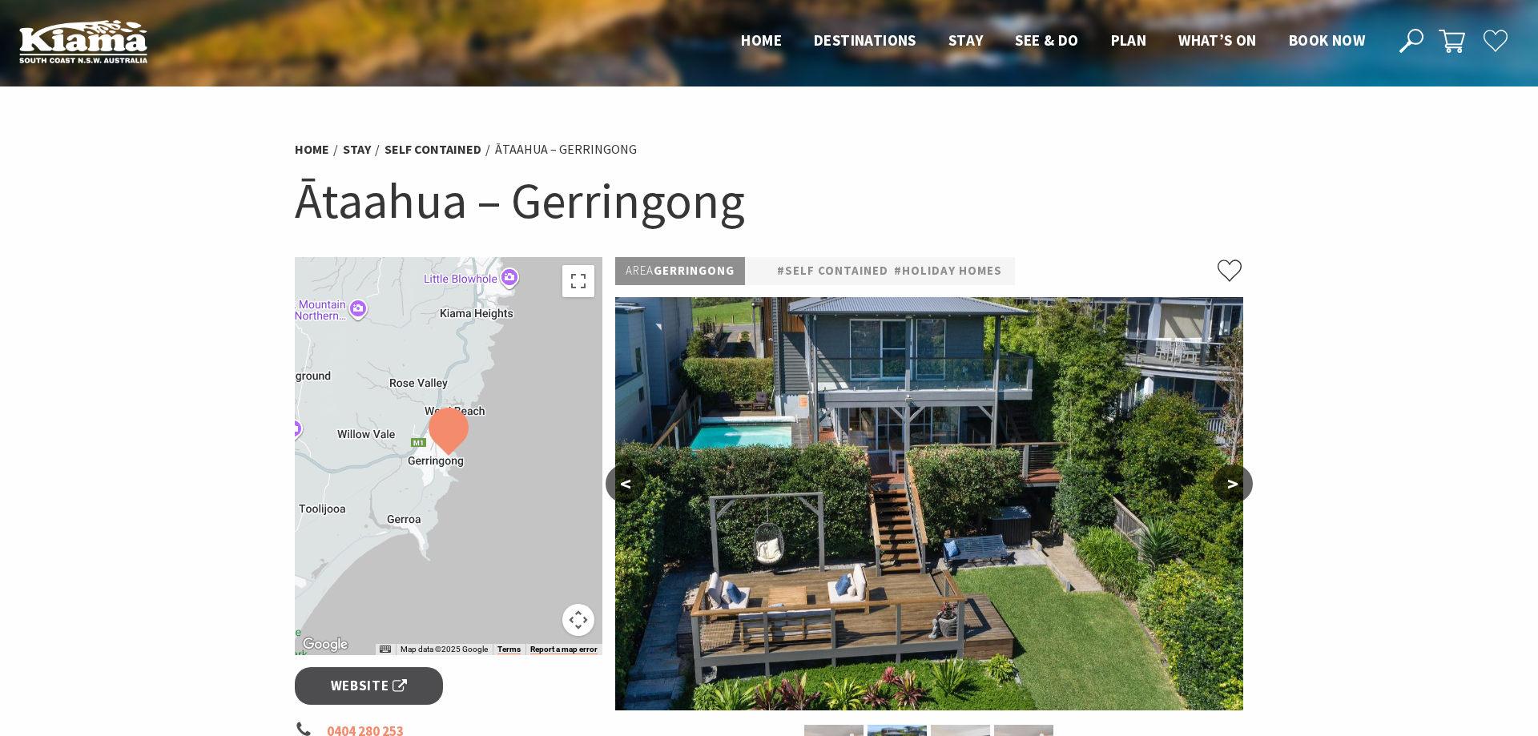
click at [1231, 492] on button ">" at bounding box center [1233, 484] width 40 height 38
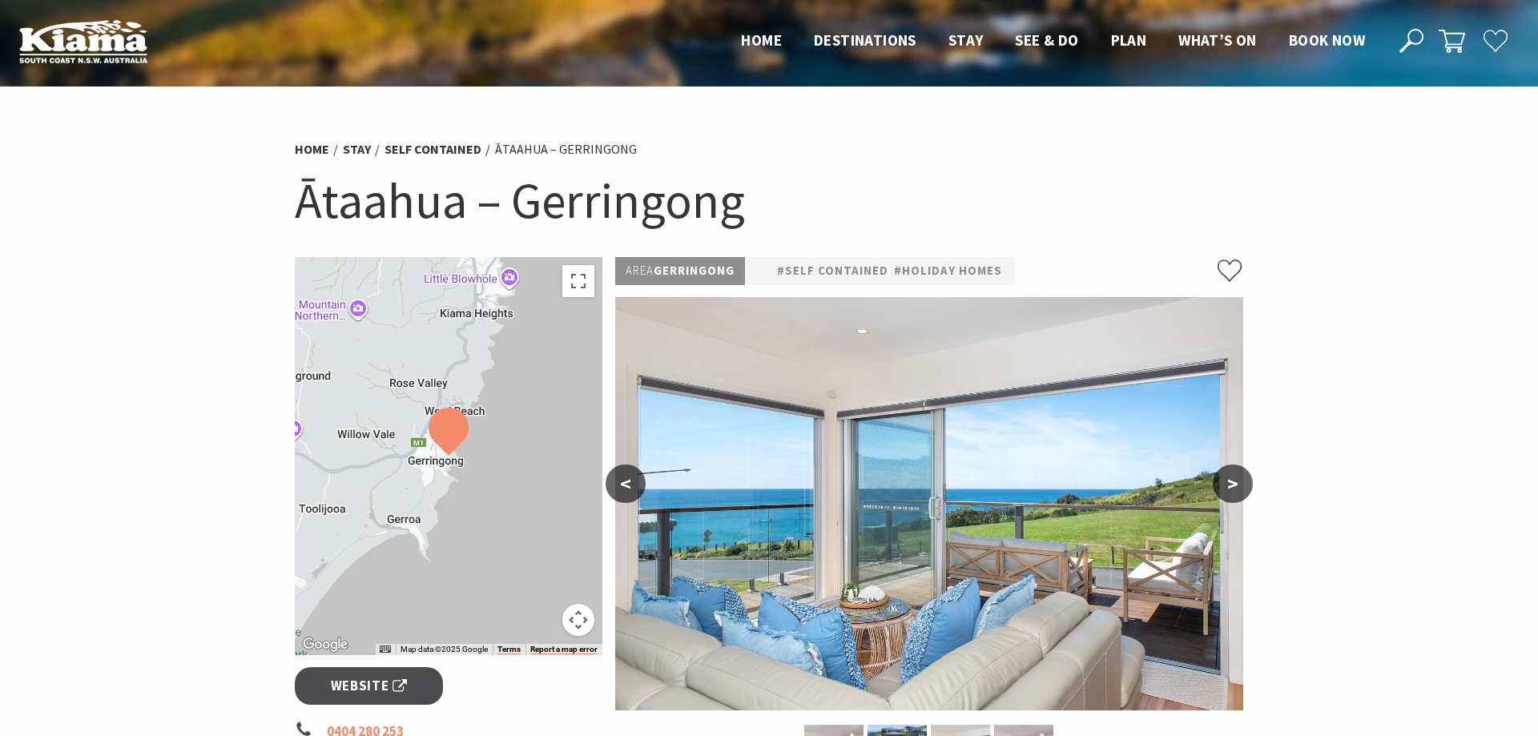
click at [1231, 492] on button ">" at bounding box center [1233, 484] width 40 height 38
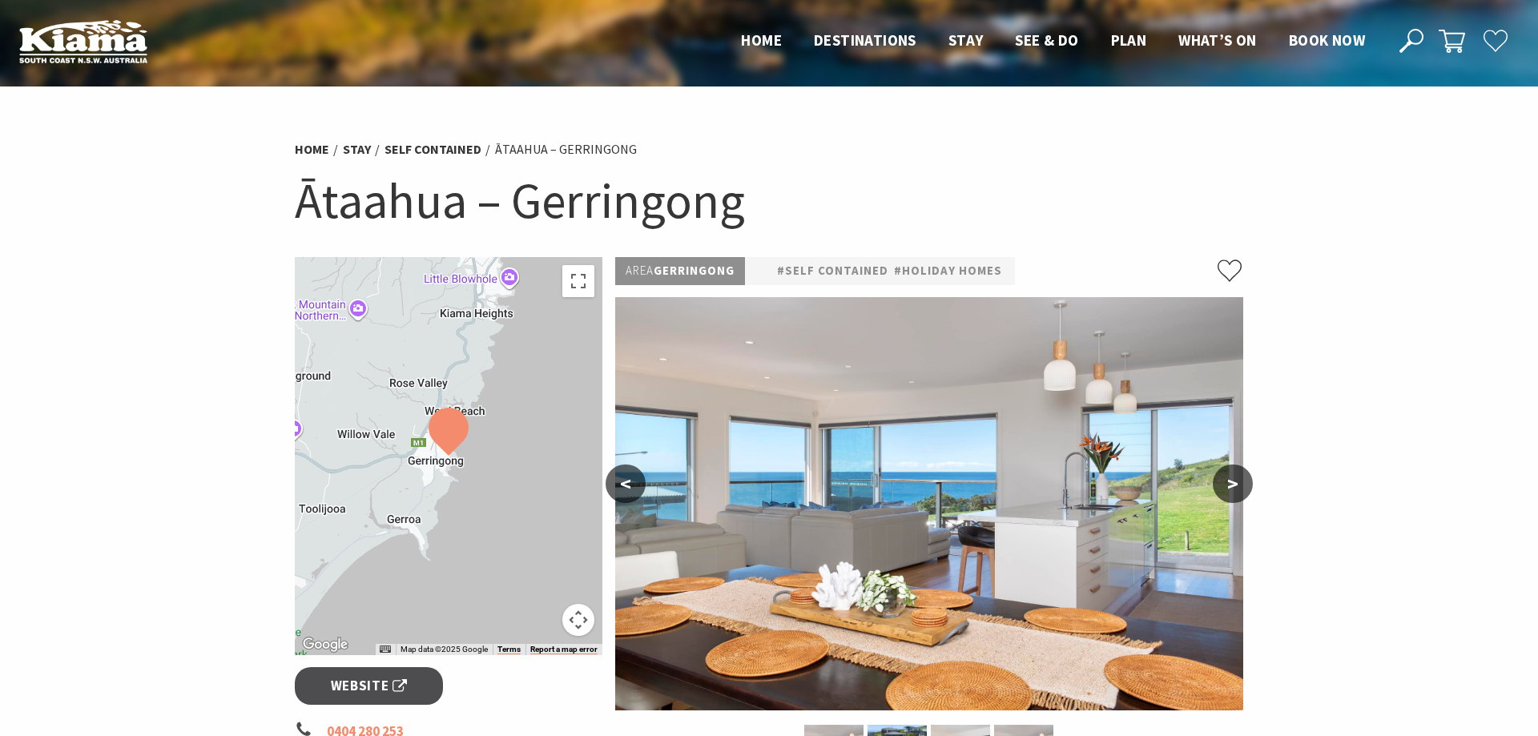
click at [1231, 492] on button ">" at bounding box center [1233, 484] width 40 height 38
click at [1230, 487] on button ">" at bounding box center [1233, 484] width 40 height 38
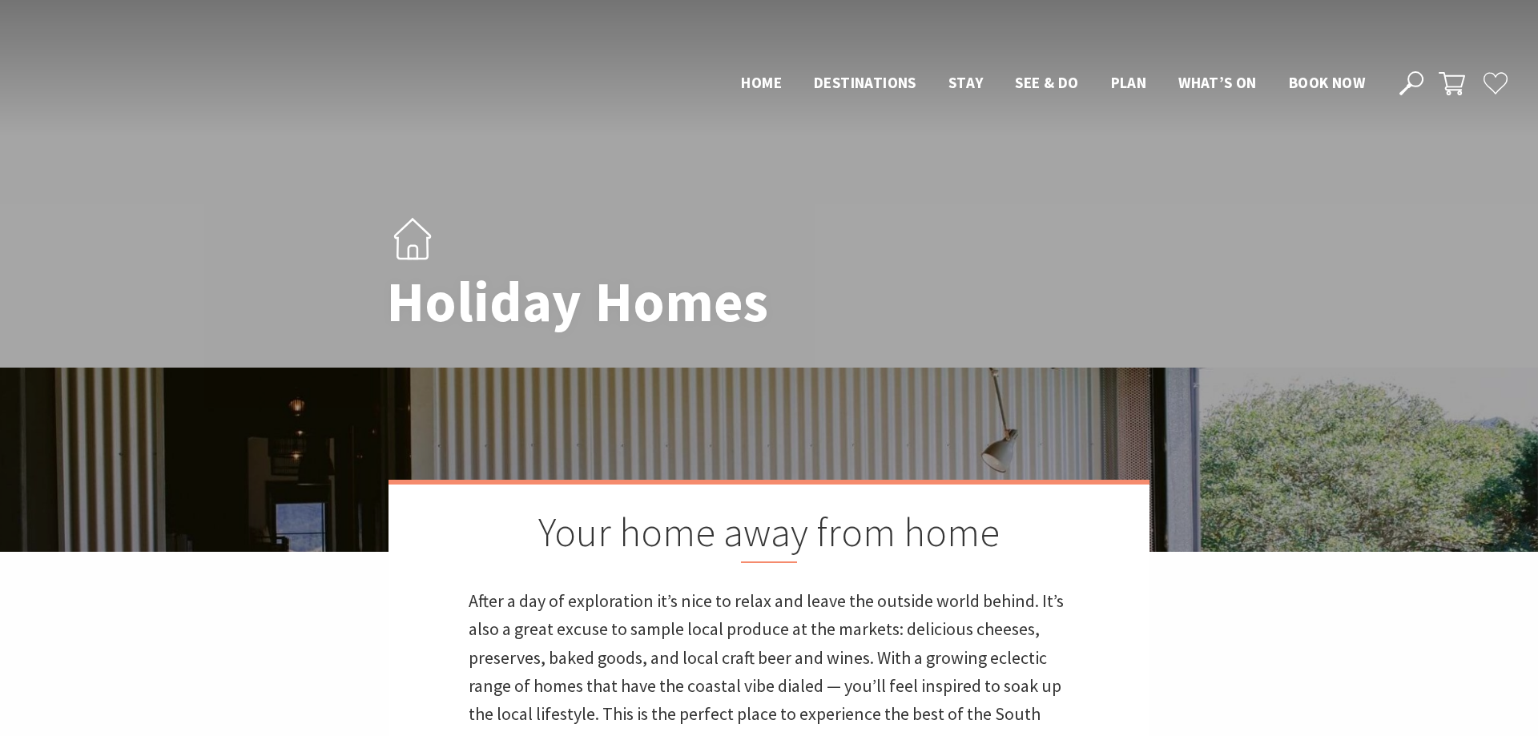
scroll to position [735, 0]
